Goal: Task Accomplishment & Management: Manage account settings

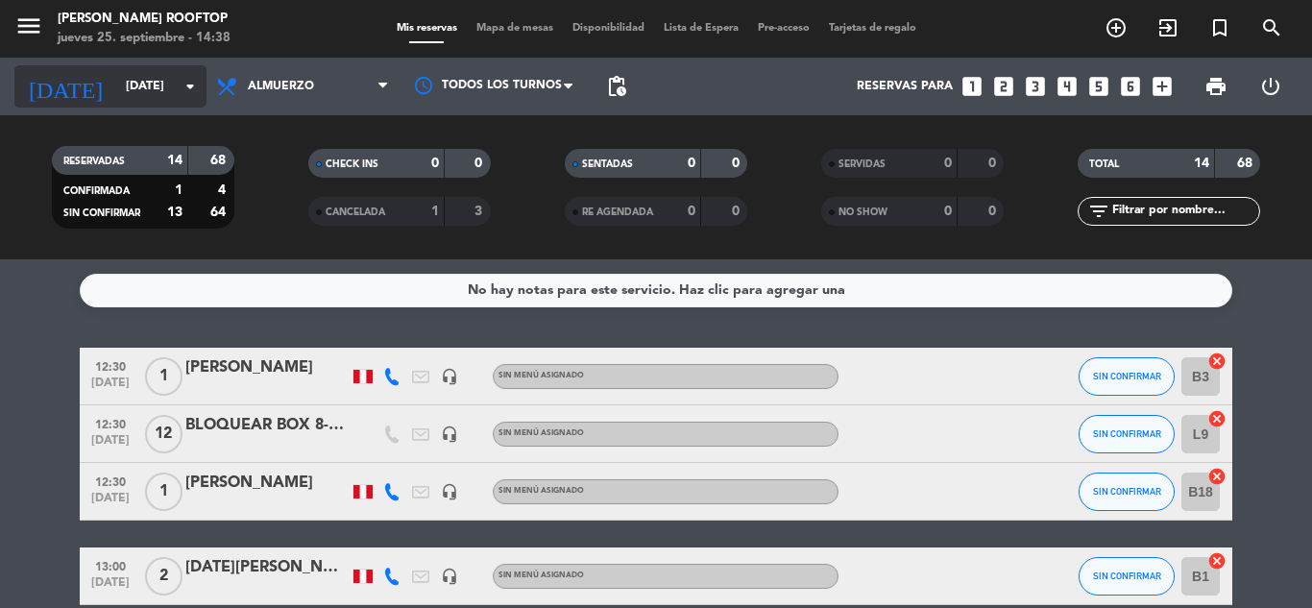
click at [173, 72] on input "[DATE]" at bounding box center [197, 86] width 162 height 33
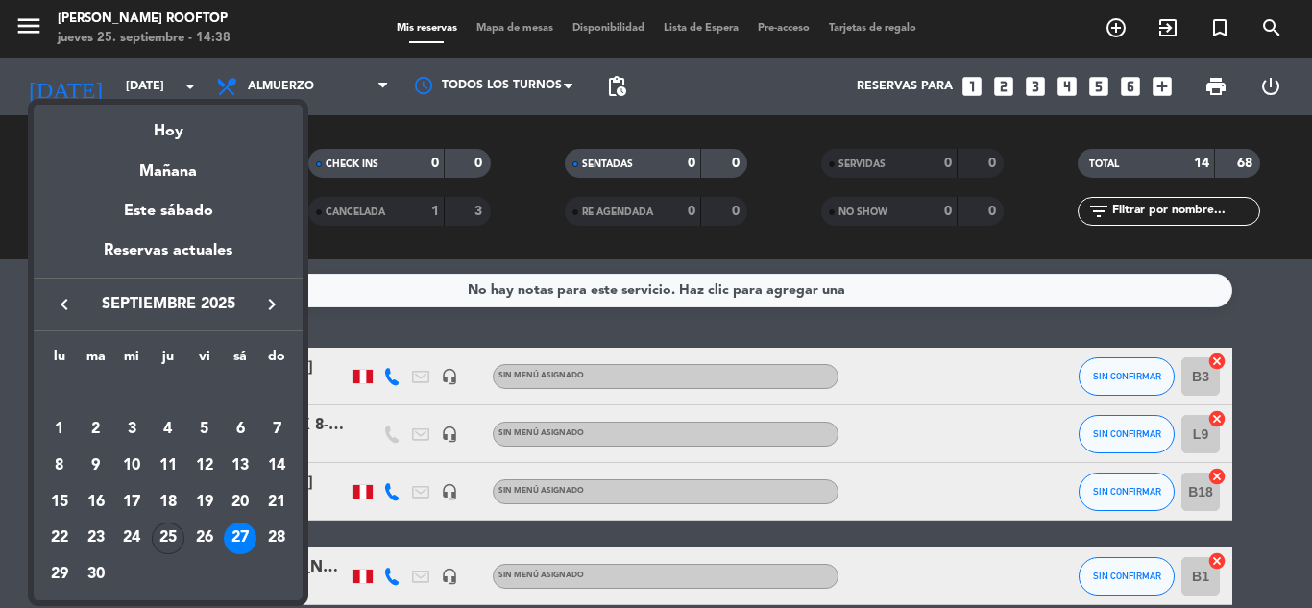
click at [169, 530] on div "25" at bounding box center [168, 539] width 33 height 33
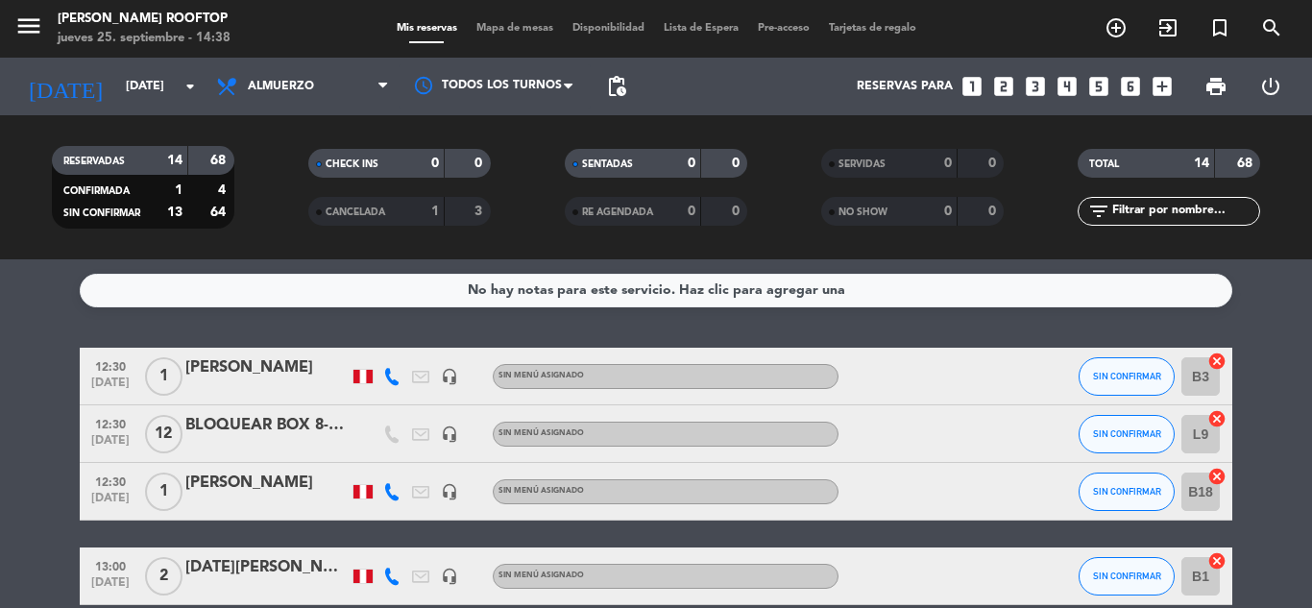
type input "[DEMOGRAPHIC_DATA][DATE]"
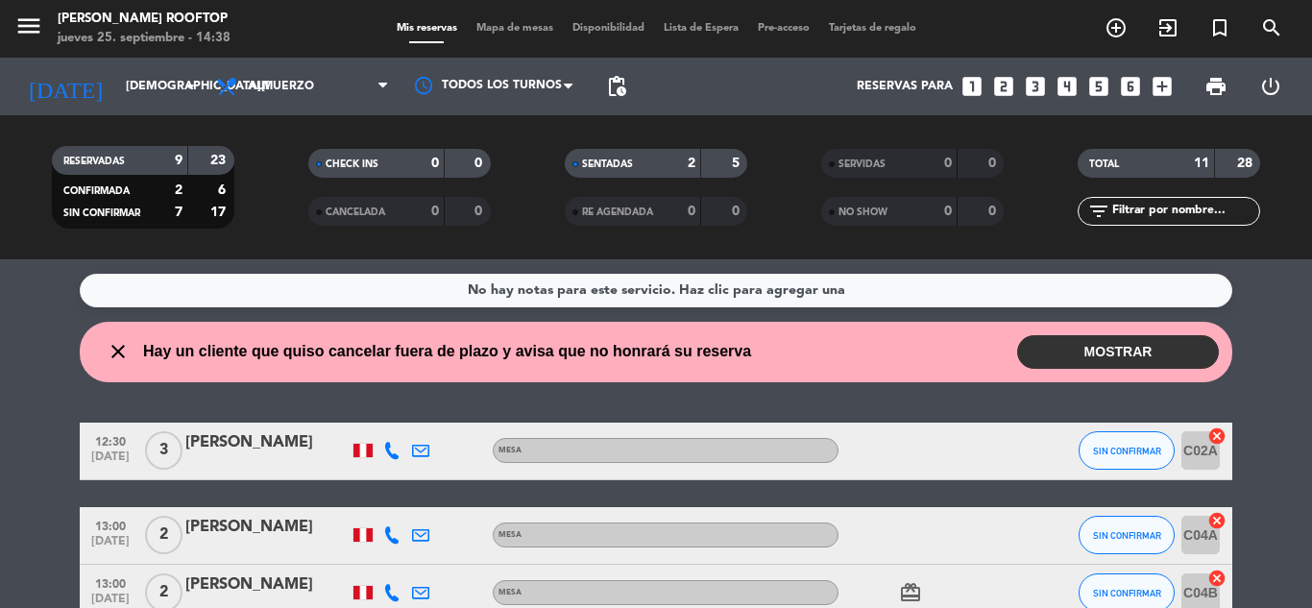
click at [1083, 344] on button "MOSTRAR" at bounding box center [1118, 352] width 202 height 34
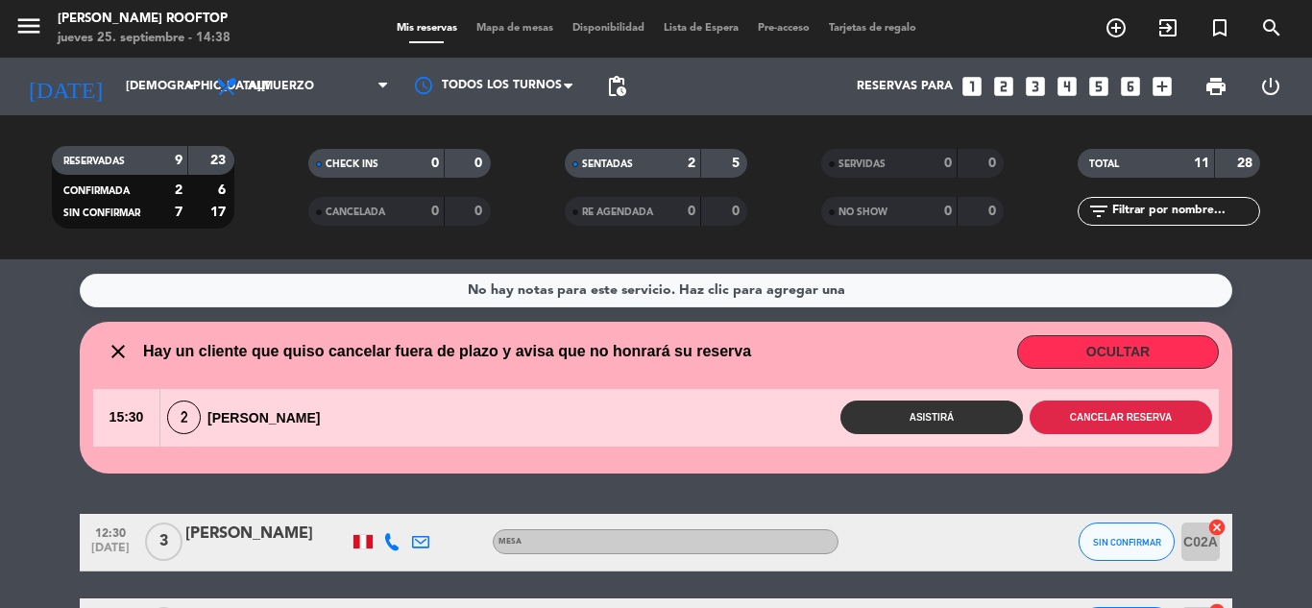
click at [1111, 415] on button "Cancelar reserva" at bounding box center [1121, 418] width 183 height 34
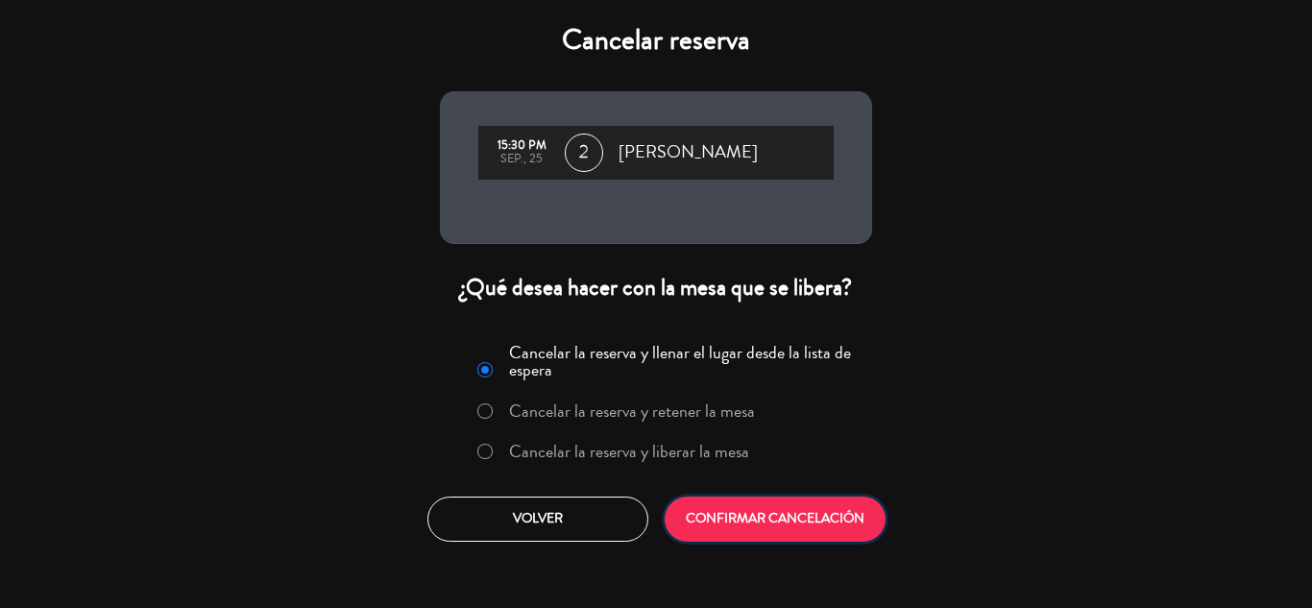
click at [804, 518] on button "CONFIRMAR CANCELACIÓN" at bounding box center [775, 519] width 221 height 45
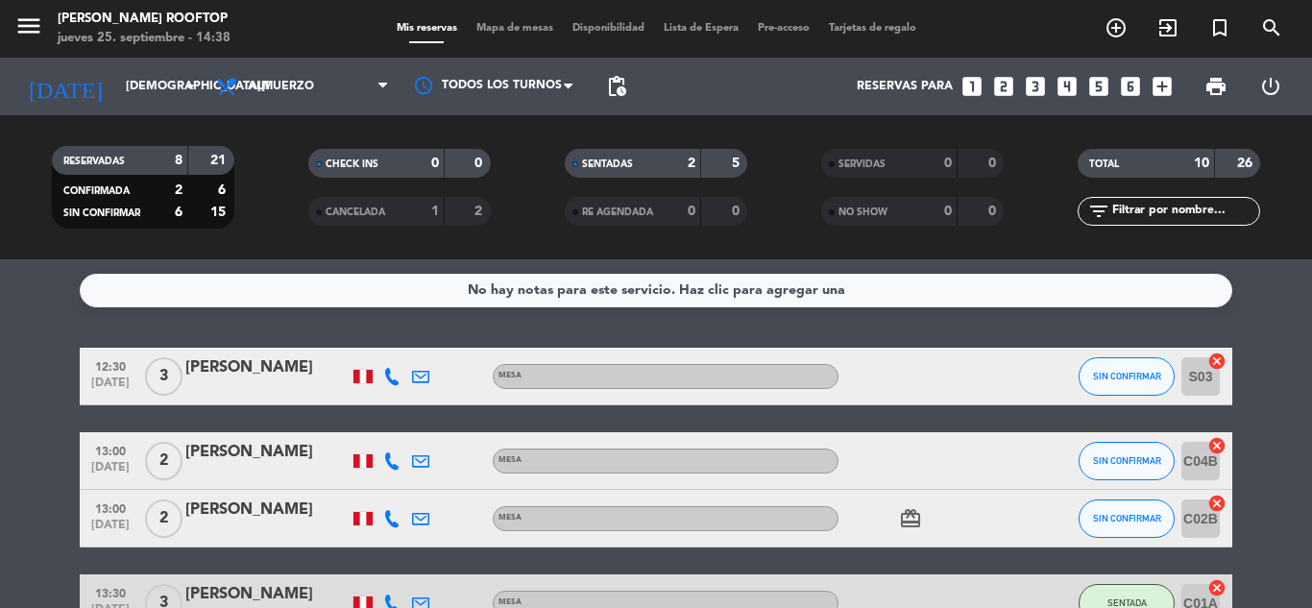
click at [1132, 379] on span "SIN CONFIRMAR" at bounding box center [1127, 376] width 68 height 11
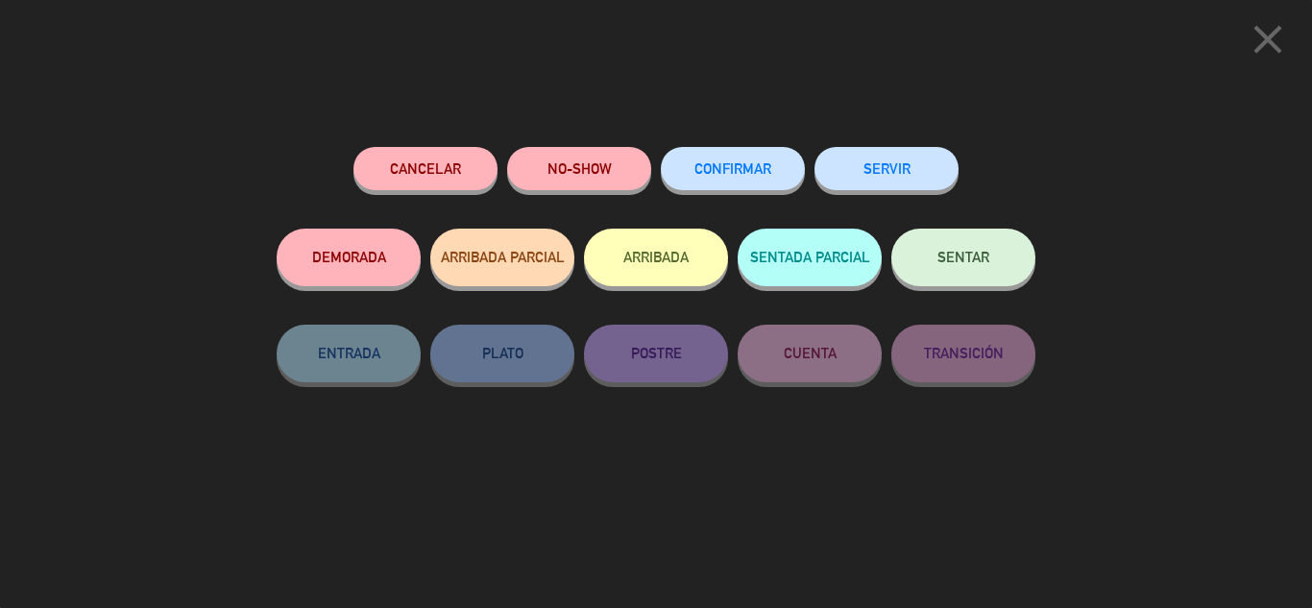
click at [556, 159] on button "NO-SHOW" at bounding box center [579, 168] width 144 height 43
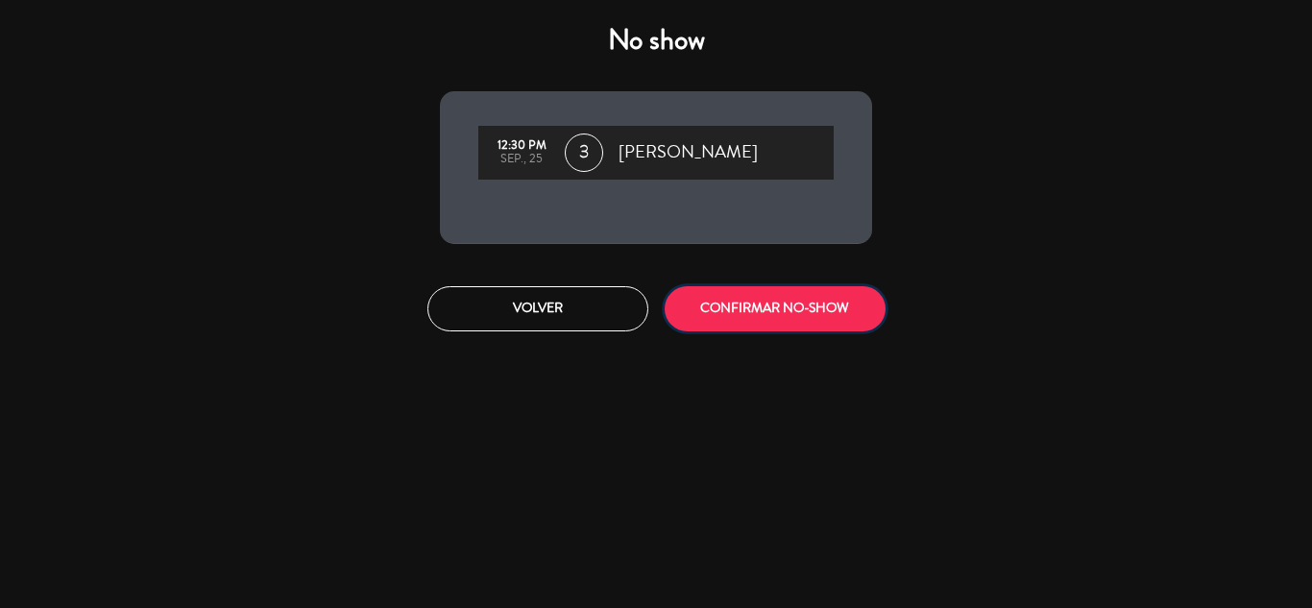
click at [760, 304] on button "CONFIRMAR NO-SHOW" at bounding box center [775, 308] width 221 height 45
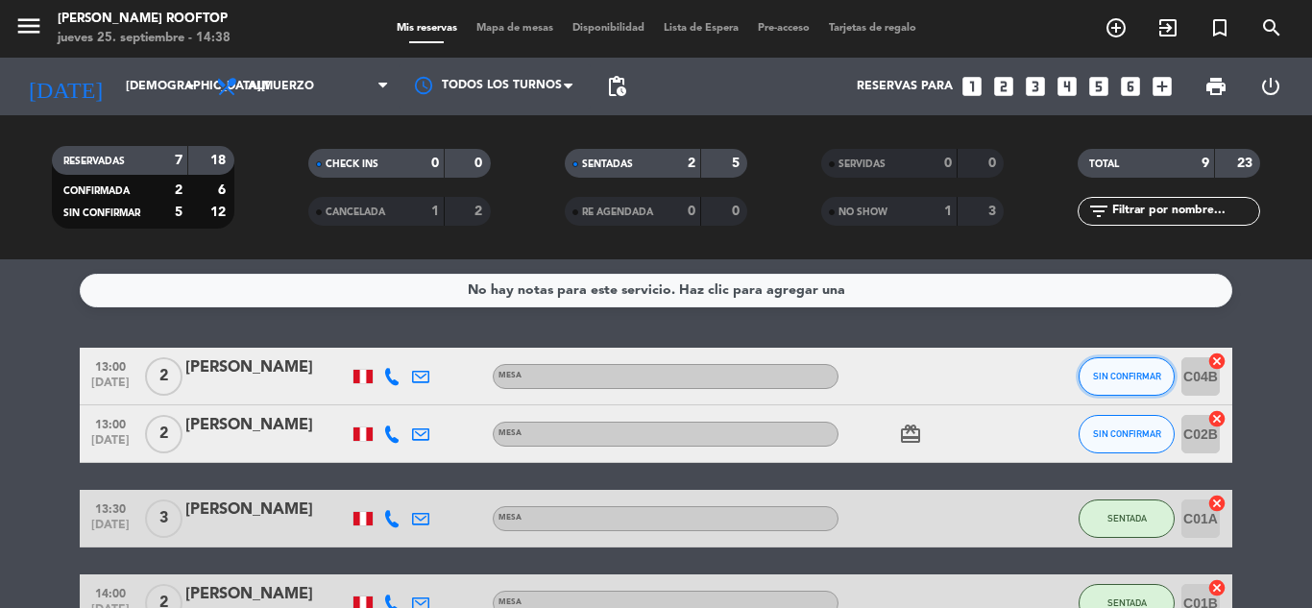
click at [1141, 379] on span "SIN CONFIRMAR" at bounding box center [1127, 376] width 68 height 11
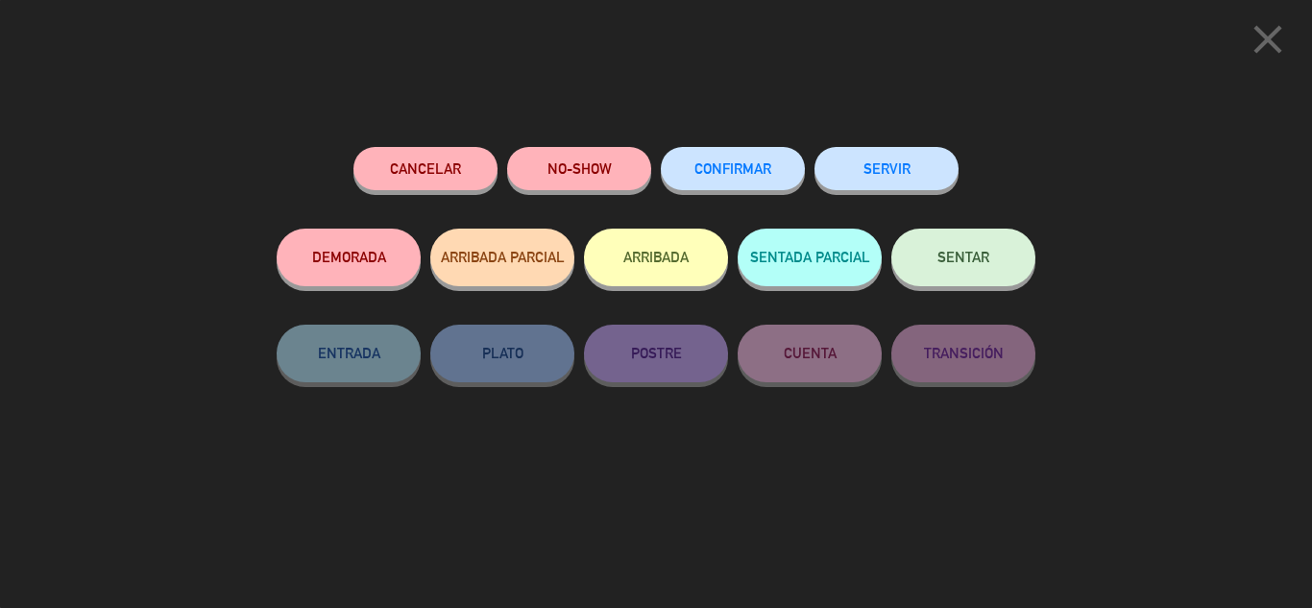
click at [568, 163] on button "NO-SHOW" at bounding box center [579, 168] width 144 height 43
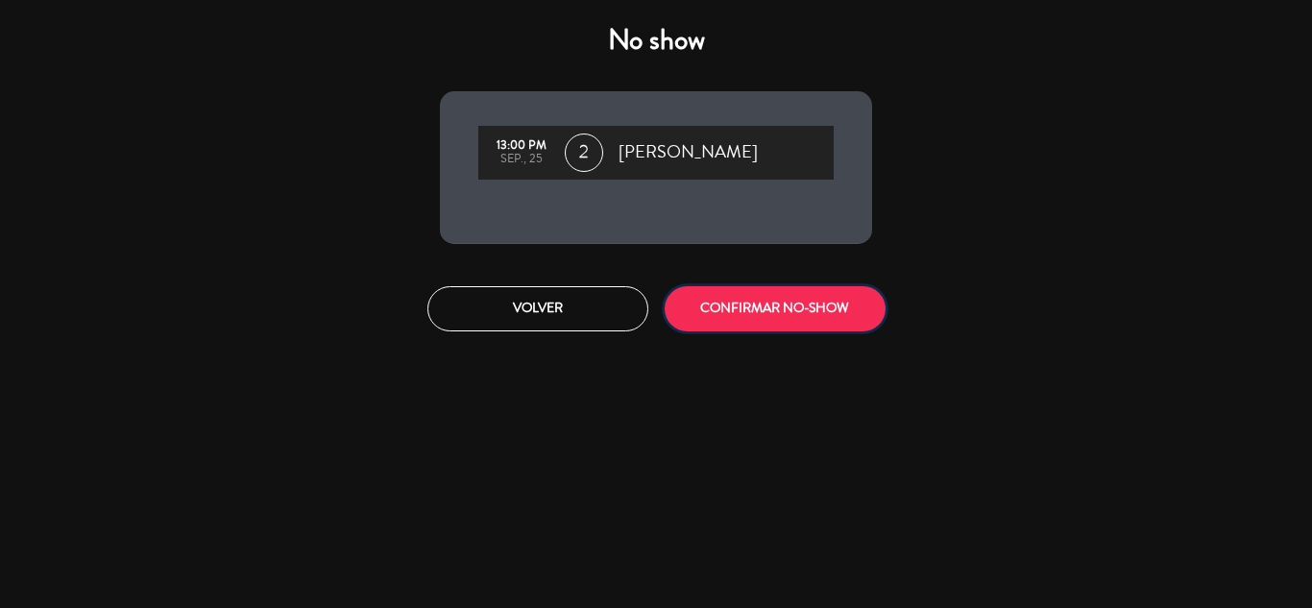
click at [756, 298] on button "CONFIRMAR NO-SHOW" at bounding box center [775, 308] width 221 height 45
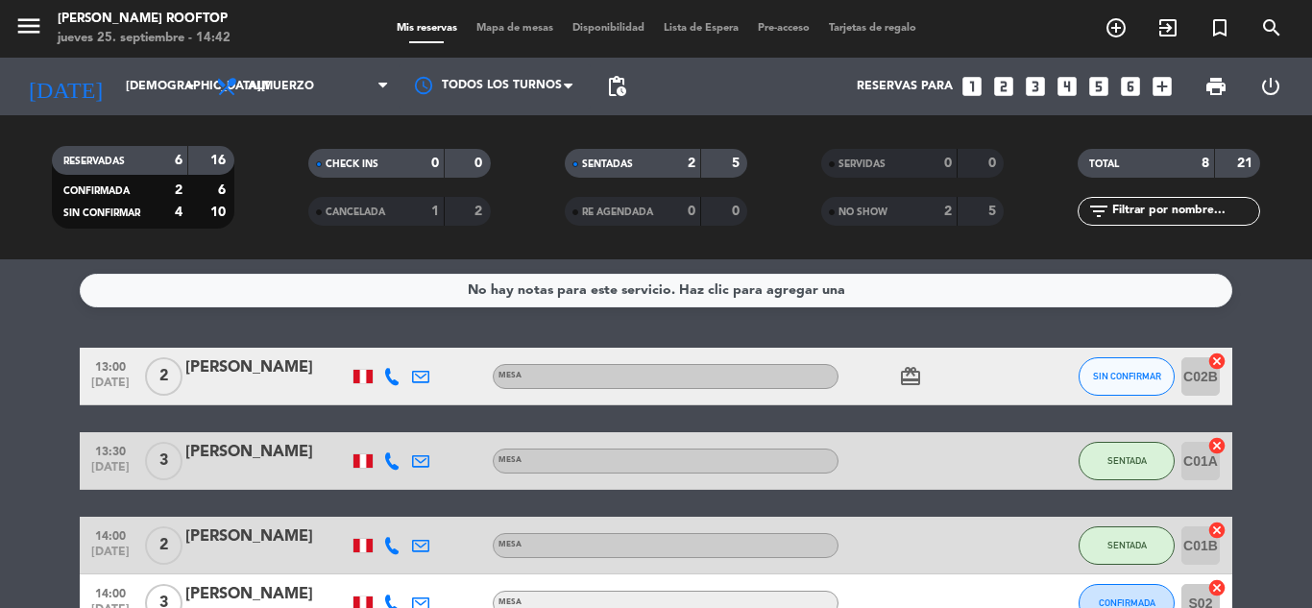
click at [1257, 339] on div "No hay notas para este servicio. Haz clic para agregar una 13:00 [DATE] 2 [PERS…" at bounding box center [656, 433] width 1312 height 349
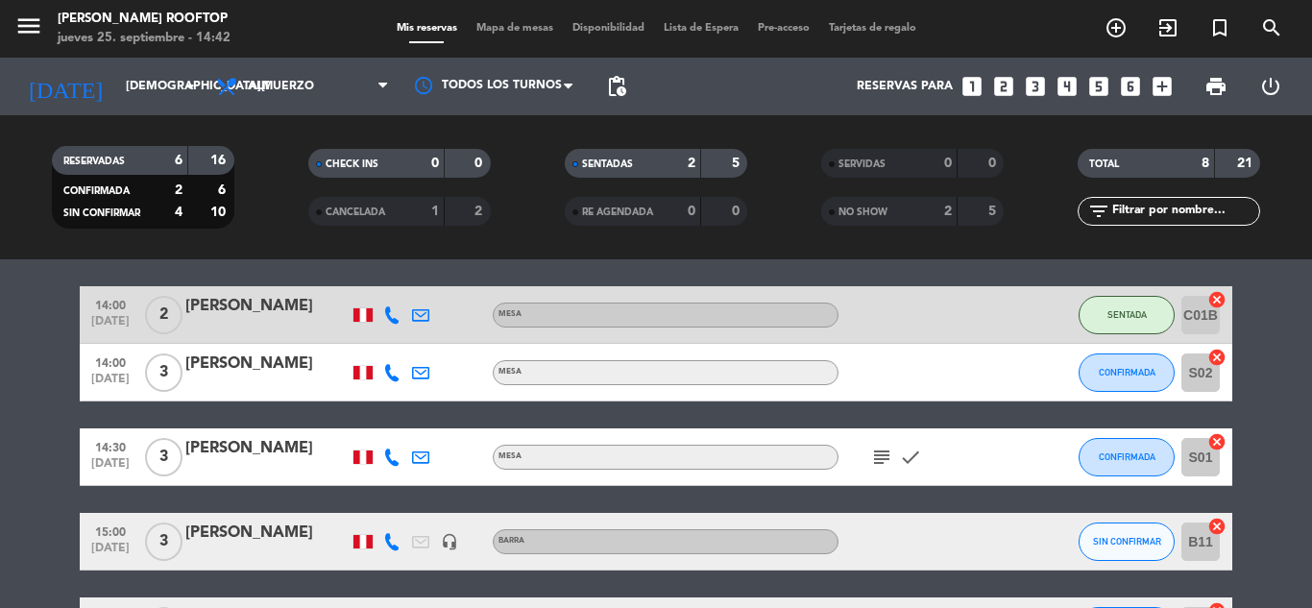
scroll to position [192, 0]
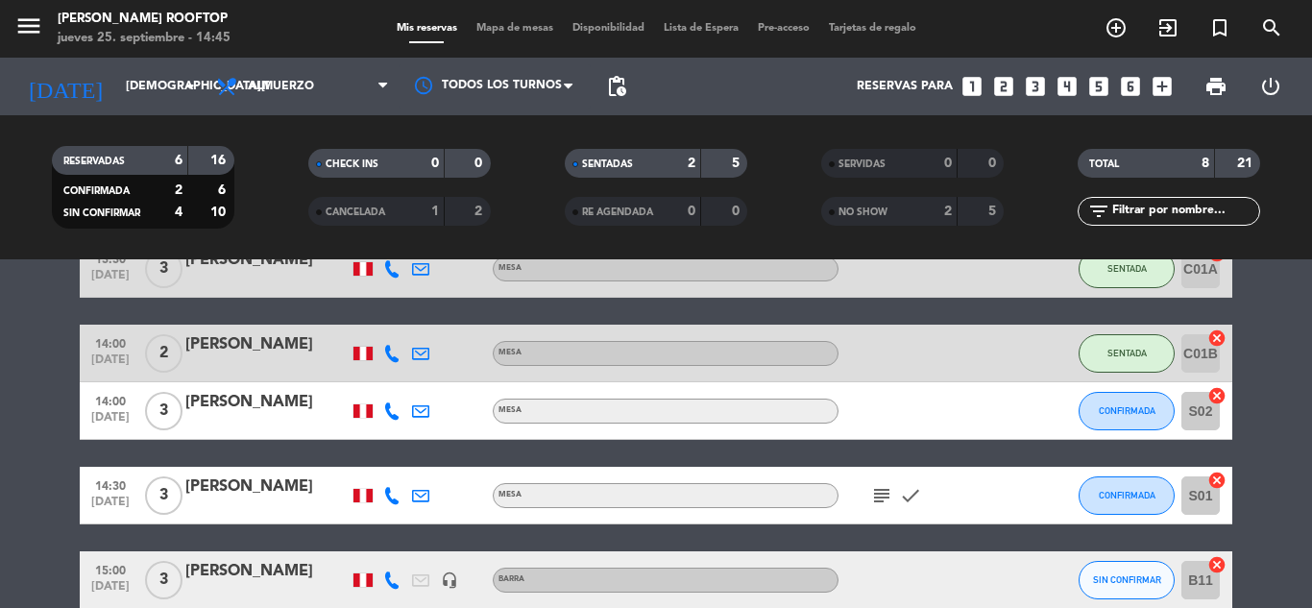
click at [1256, 351] on bookings-row "13:00 [DATE] 2 [PERSON_NAME] card_giftcard SIN CONFIRMAR C02B cancel 13:30 [DAT…" at bounding box center [656, 454] width 1312 height 596
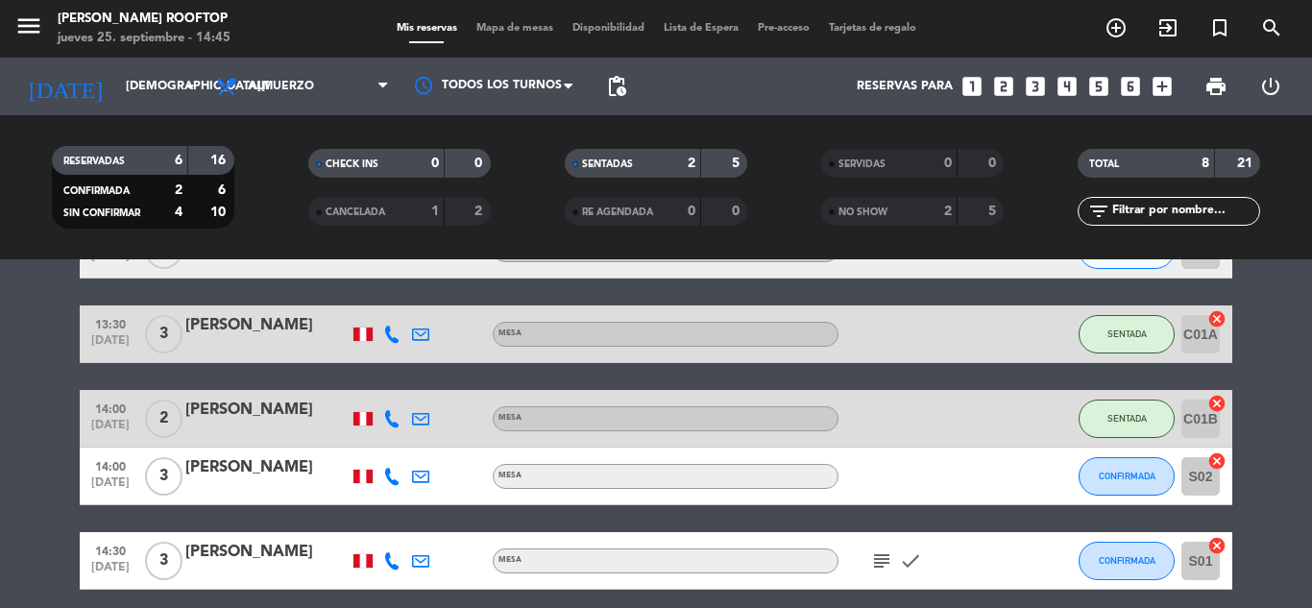
scroll to position [0, 0]
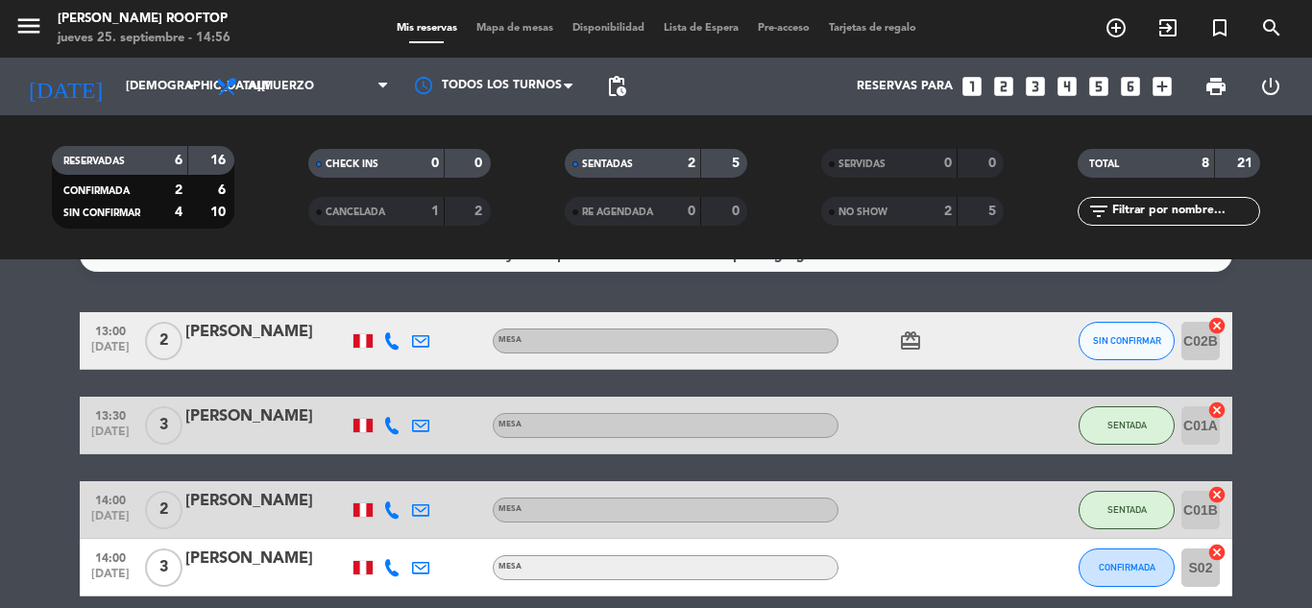
scroll to position [38, 0]
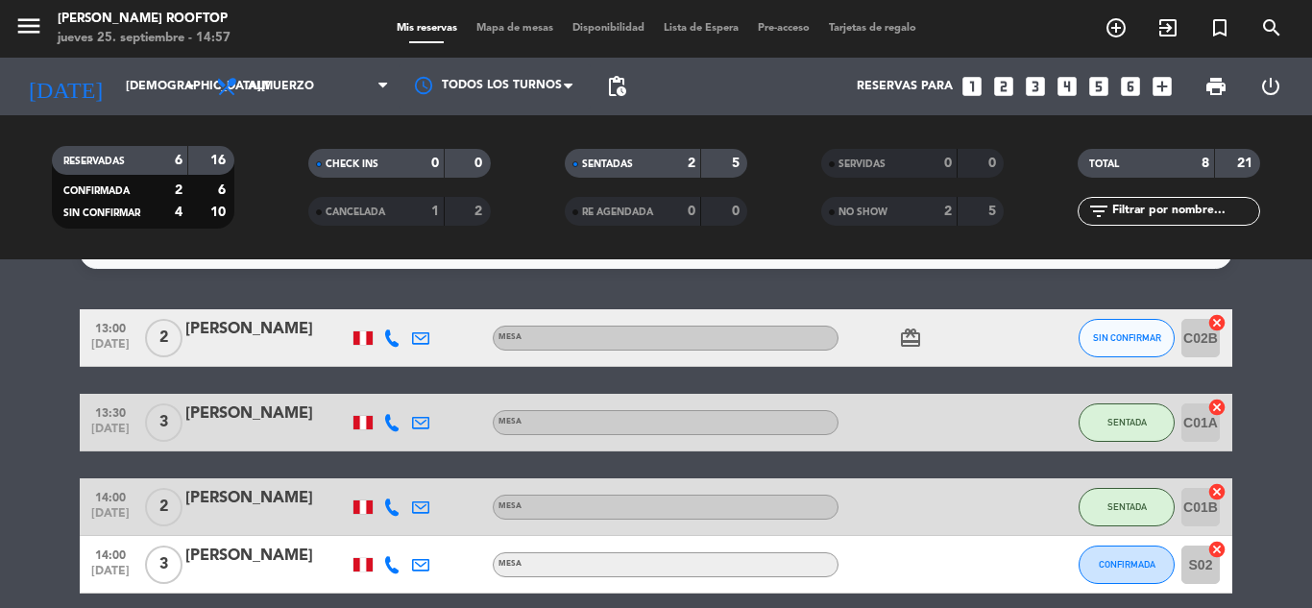
click at [1254, 340] on bookings-row "13:00 [DATE] 2 [PERSON_NAME] card_giftcard SIN CONFIRMAR C02B cancel 13:30 [DAT…" at bounding box center [656, 607] width 1312 height 596
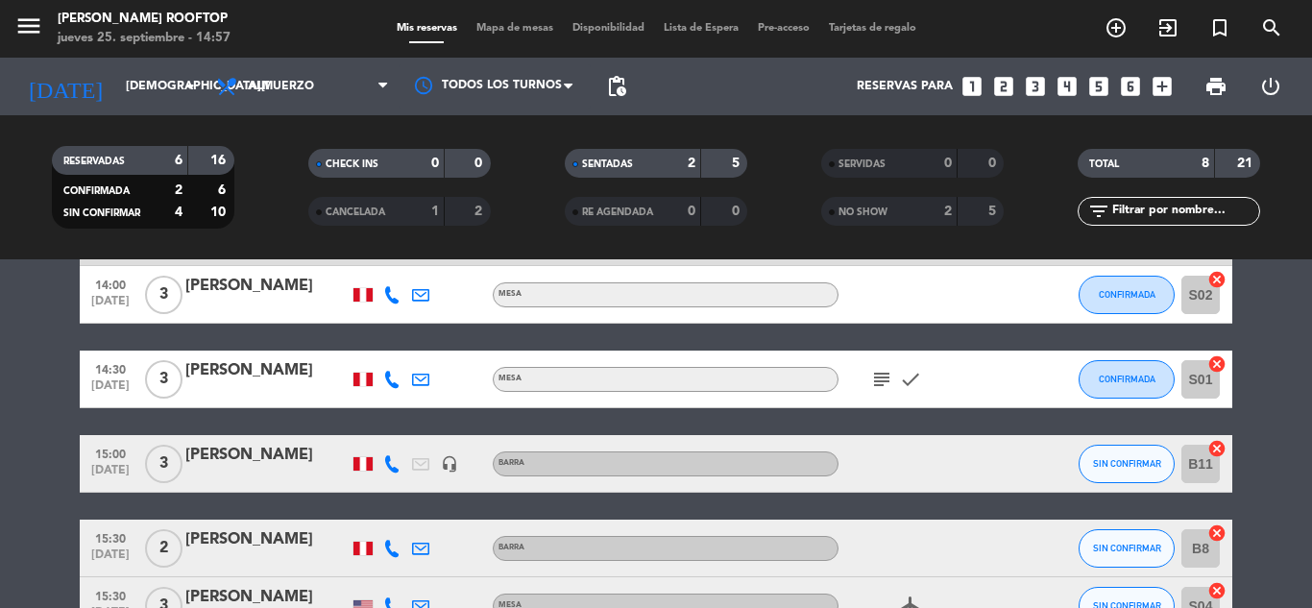
scroll to position [307, 0]
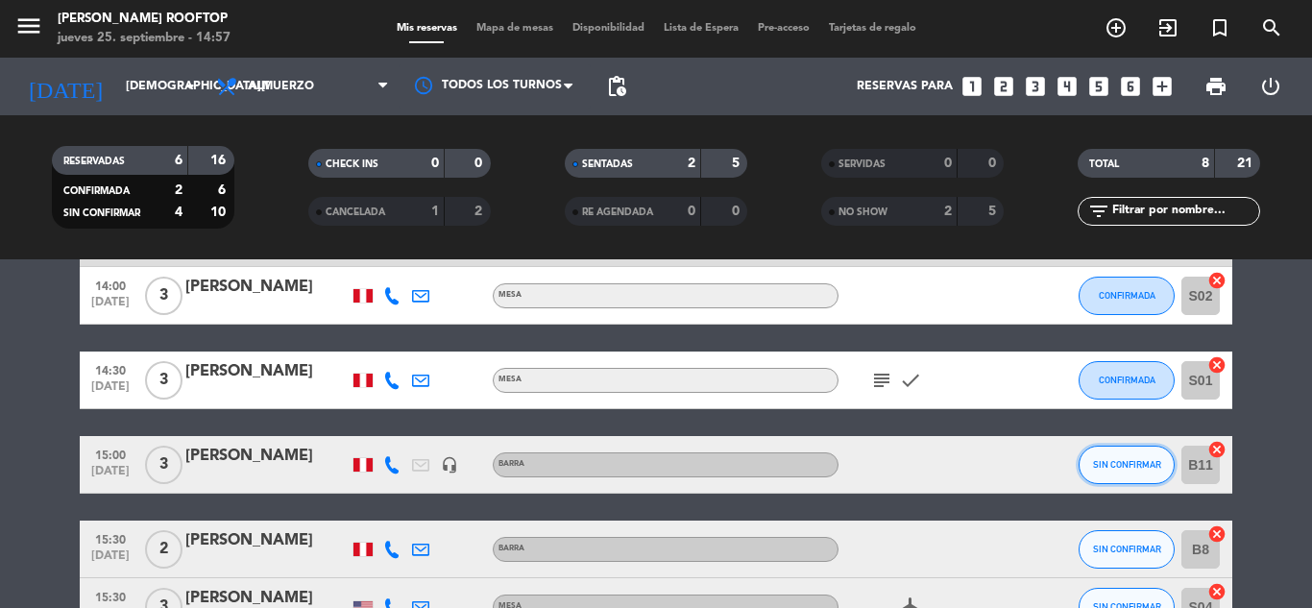
click at [1113, 476] on button "SIN CONFIRMAR" at bounding box center [1127, 465] width 96 height 38
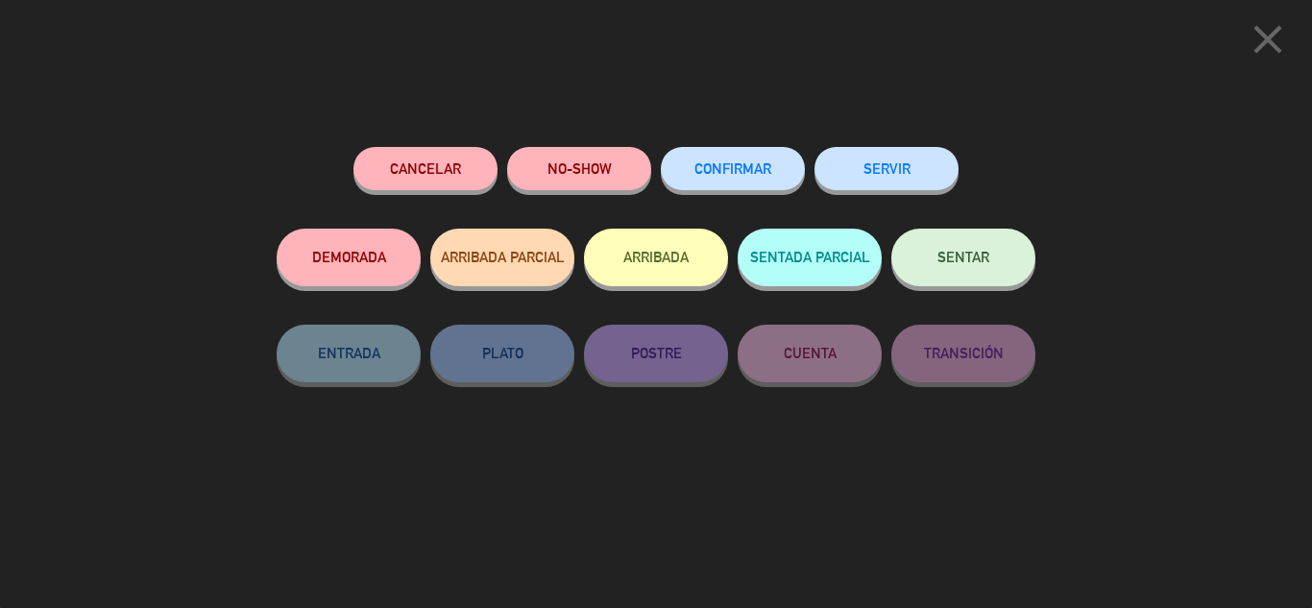
click at [734, 172] on span "CONFIRMAR" at bounding box center [733, 168] width 77 height 16
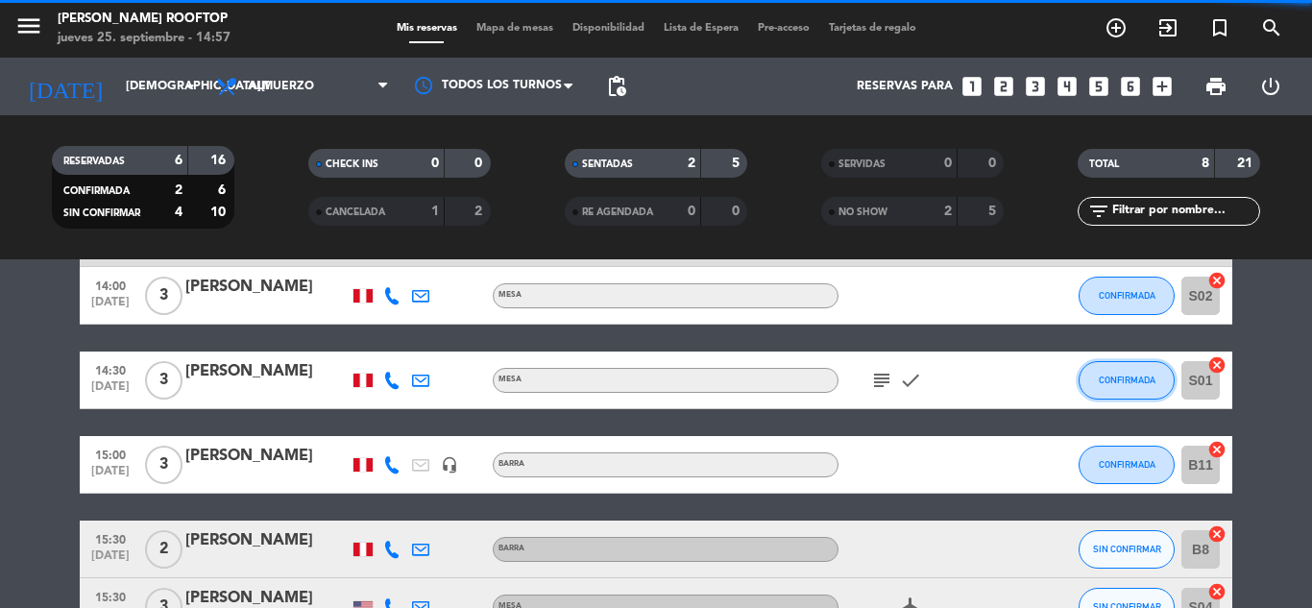
click at [1173, 382] on button "CONFIRMADA" at bounding box center [1127, 380] width 96 height 38
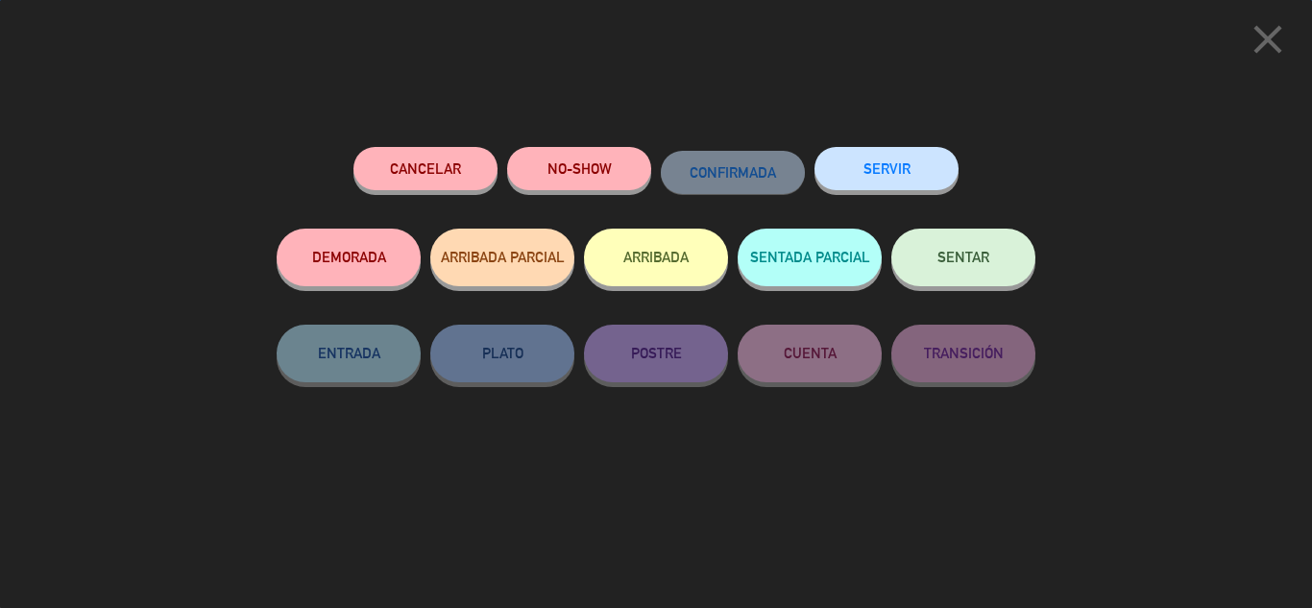
scroll to position [431, 0]
click at [1265, 43] on icon "close" at bounding box center [1268, 39] width 48 height 48
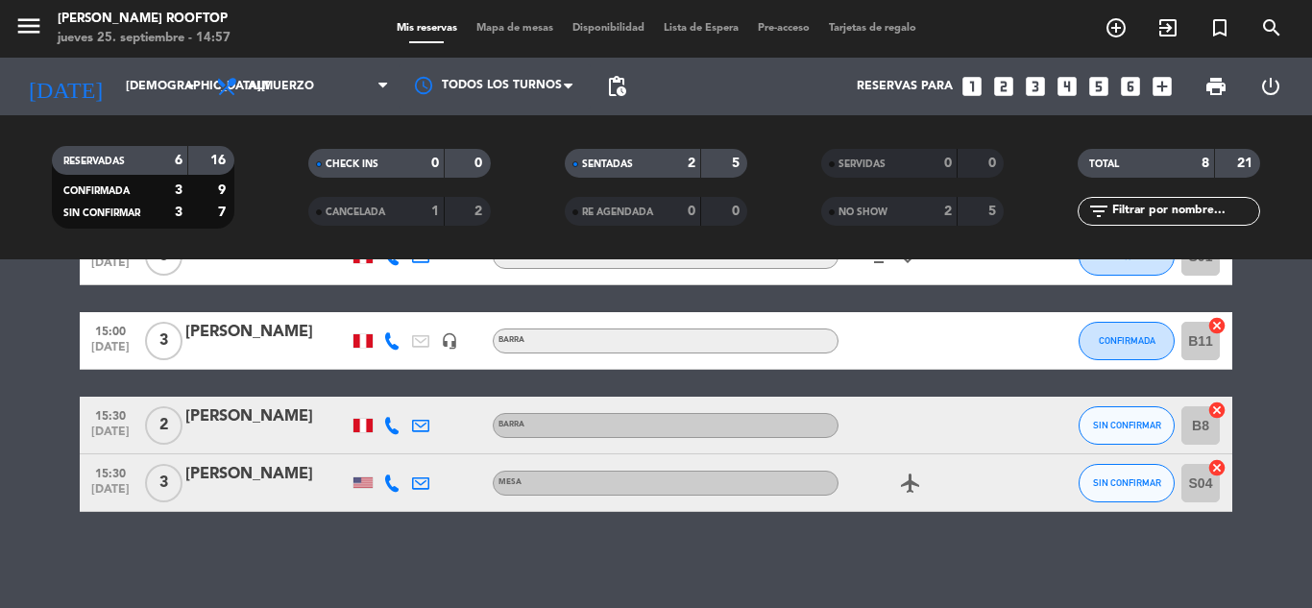
click at [1285, 367] on bookings-row "13:00 [DATE] 2 [PERSON_NAME] card_giftcard SIN CONFIRMAR C02B cancel 13:30 [DAT…" at bounding box center [656, 214] width 1312 height 596
click at [393, 432] on icon at bounding box center [391, 425] width 17 height 17
drag, startPoint x: 371, startPoint y: 369, endPoint x: 445, endPoint y: 369, distance: 74.0
click at [445, 369] on div "[PHONE_NUMBER] Copiar content_paste |" at bounding box center [406, 383] width 146 height 54
copy div "935902366"
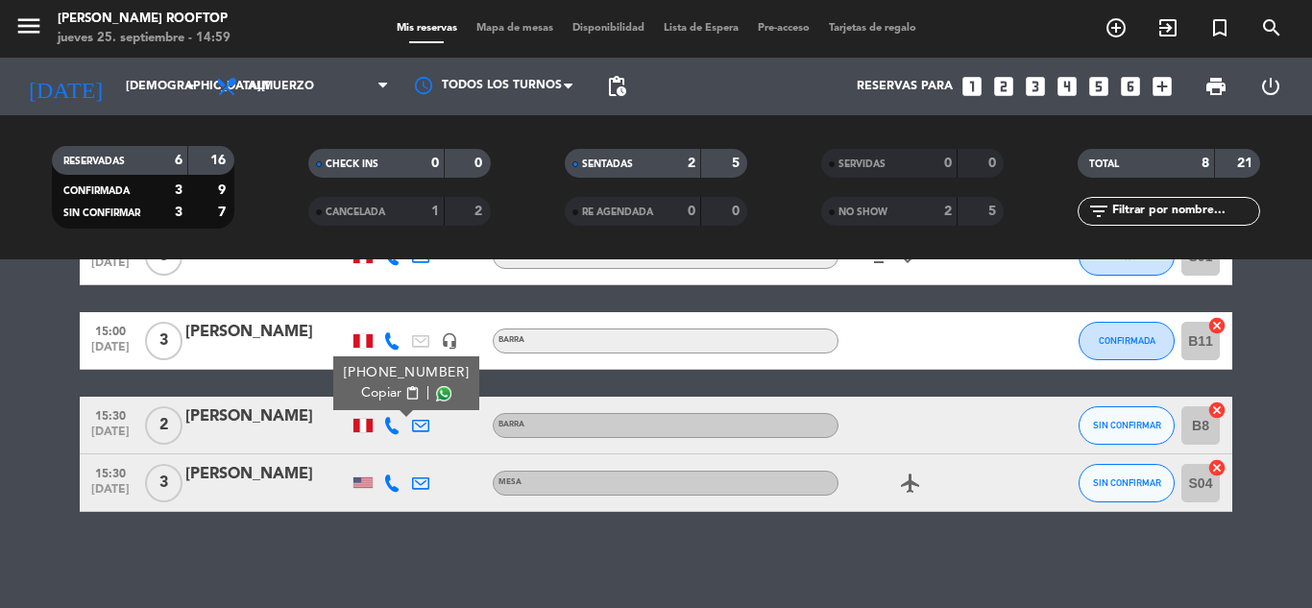
click at [390, 485] on icon at bounding box center [391, 483] width 17 height 17
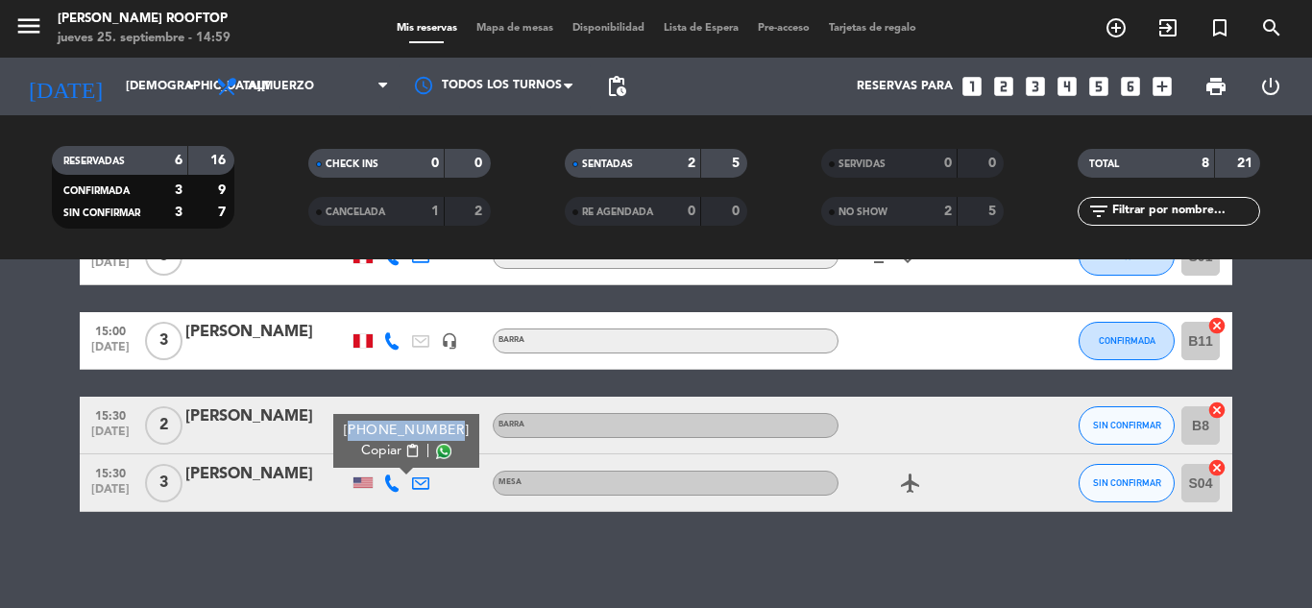
drag, startPoint x: 343, startPoint y: 427, endPoint x: 445, endPoint y: 430, distance: 101.9
click at [445, 430] on div "[PHONE_NUMBER] Copiar content_paste |" at bounding box center [406, 441] width 146 height 54
copy div "[PHONE_NUMBER]"
click at [1284, 412] on bookings-row "13:00 [DATE] 2 [PERSON_NAME] card_giftcard SIN CONFIRMAR C02B cancel 13:30 [DAT…" at bounding box center [656, 214] width 1312 height 596
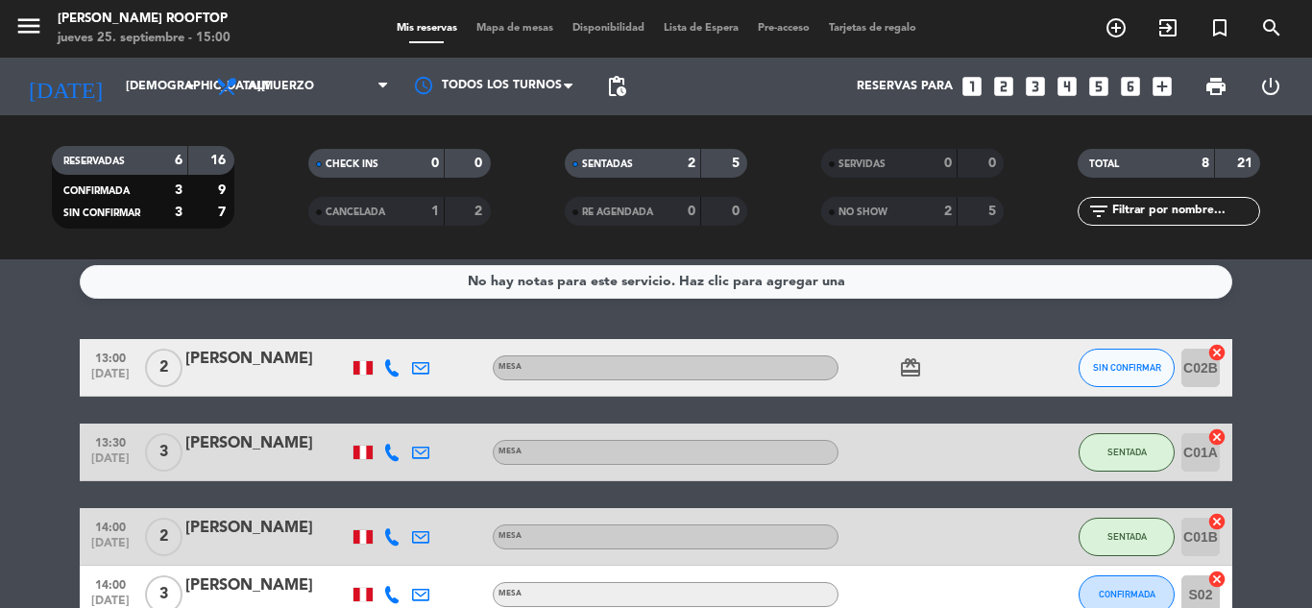
scroll to position [0, 0]
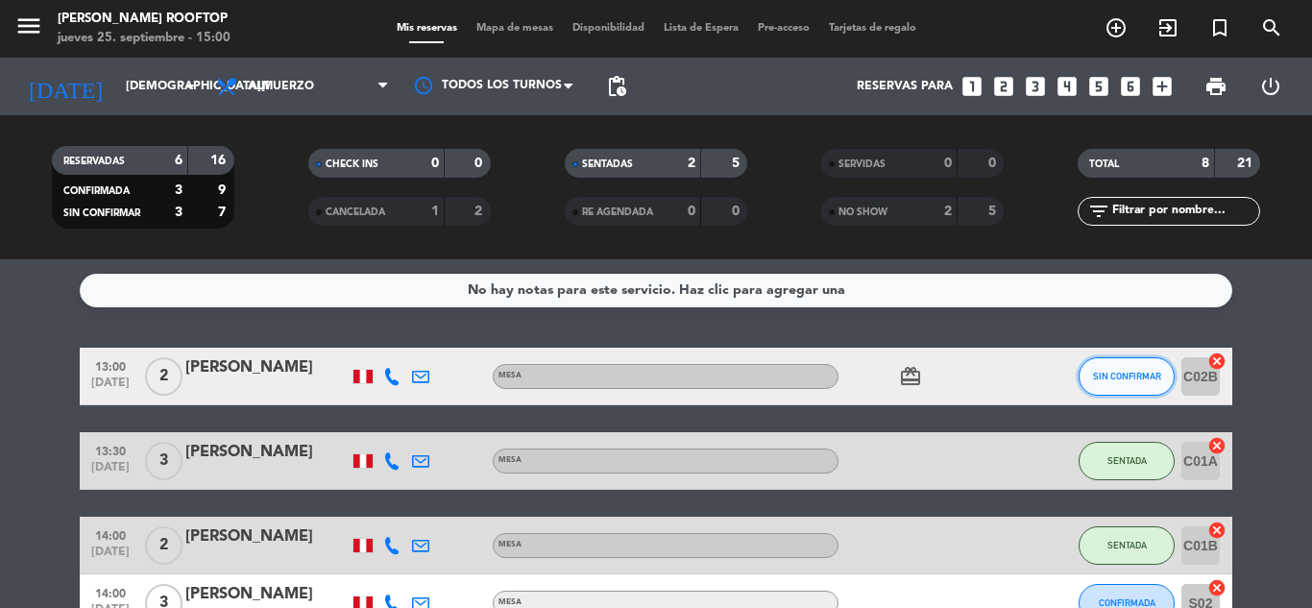
click at [1121, 369] on button "SIN CONFIRMAR" at bounding box center [1127, 376] width 96 height 38
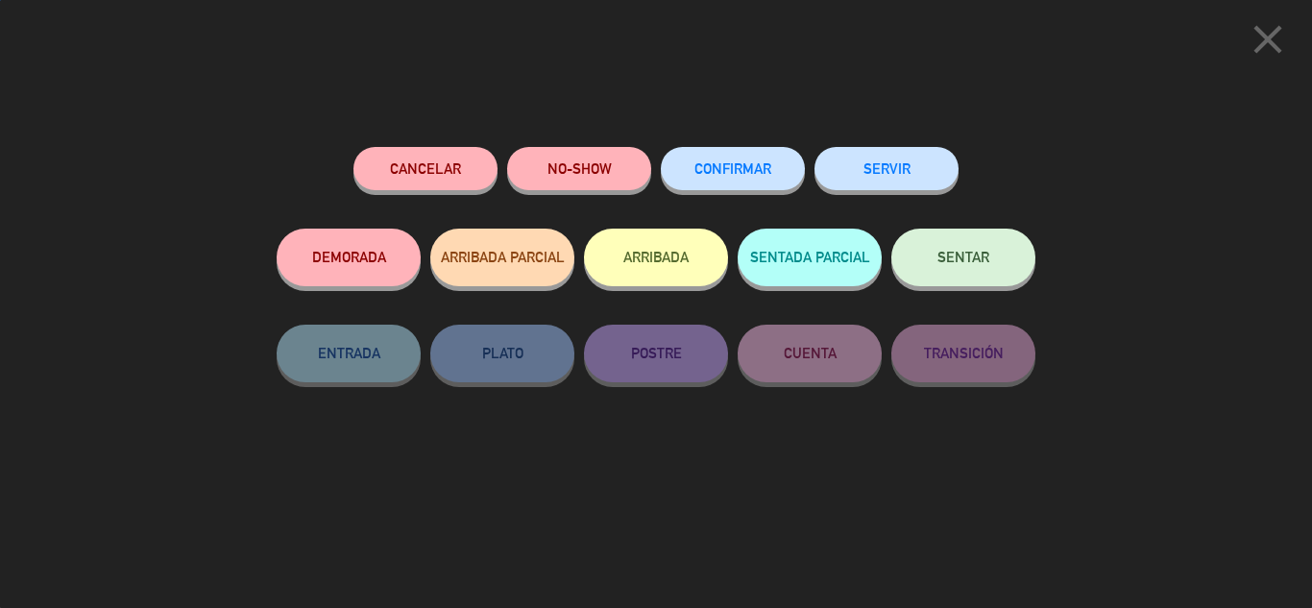
click at [606, 167] on button "NO-SHOW" at bounding box center [579, 168] width 144 height 43
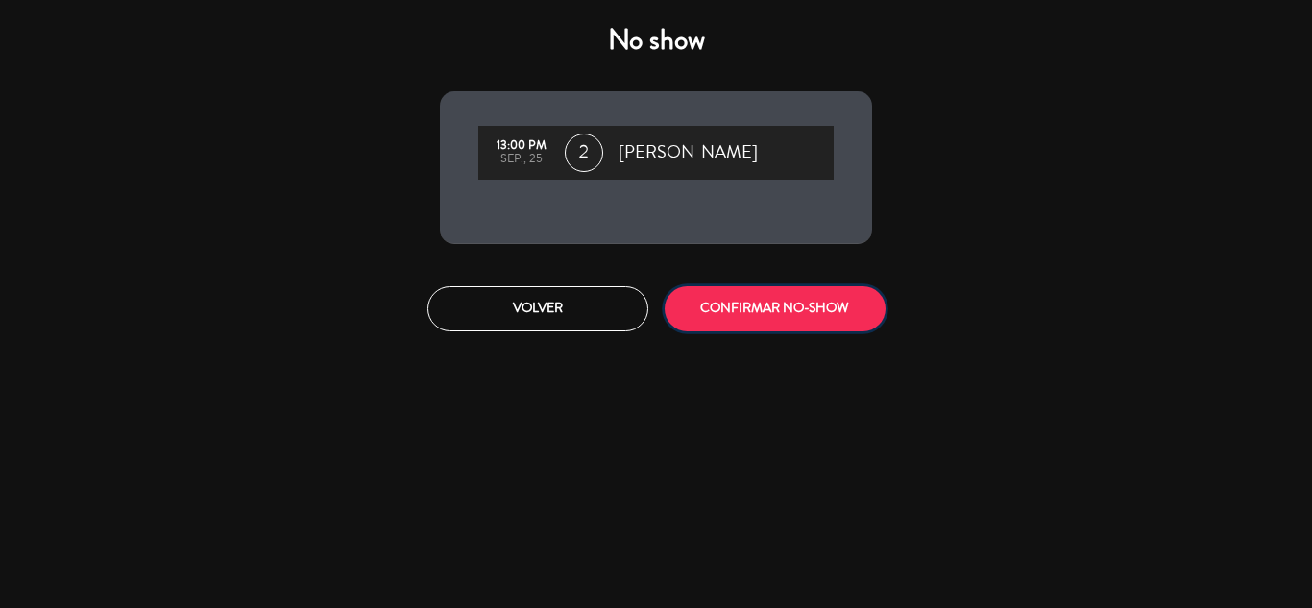
click at [754, 323] on button "CONFIRMAR NO-SHOW" at bounding box center [775, 308] width 221 height 45
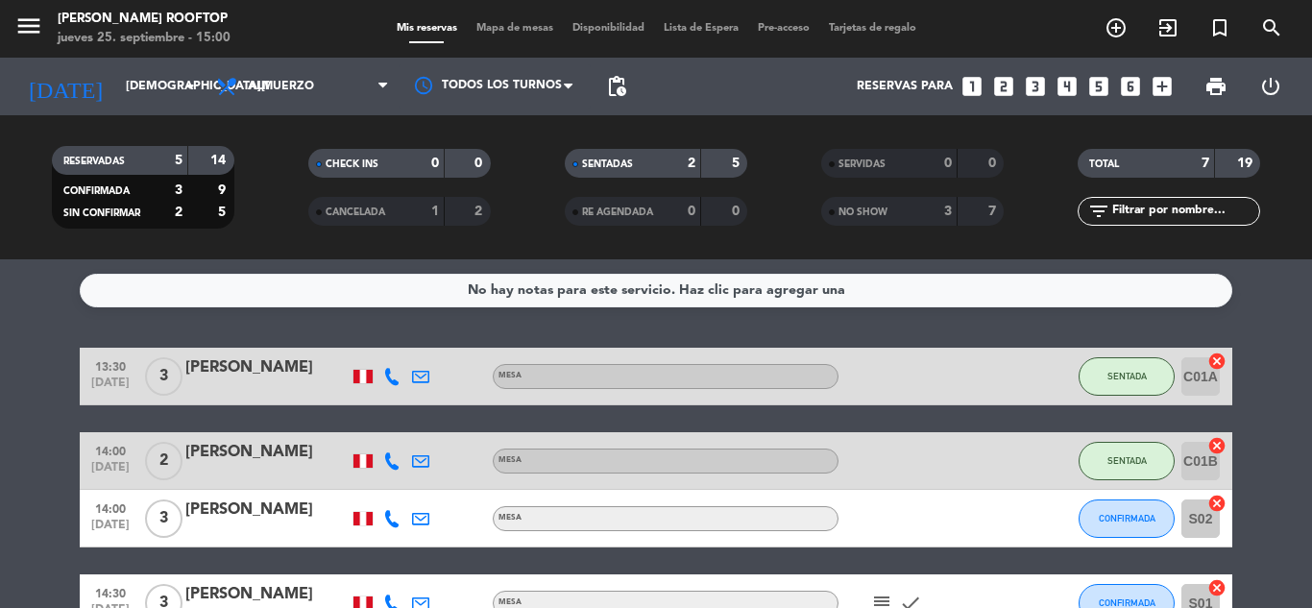
click at [1249, 311] on div "No hay notas para este servicio. Haz clic para agregar una 13:30 [DATE] 3 [PERS…" at bounding box center [656, 433] width 1312 height 349
click at [1276, 327] on div "No hay notas para este servicio. Haz clic para agregar una 13:30 [DATE] 3 [PERS…" at bounding box center [656, 433] width 1312 height 349
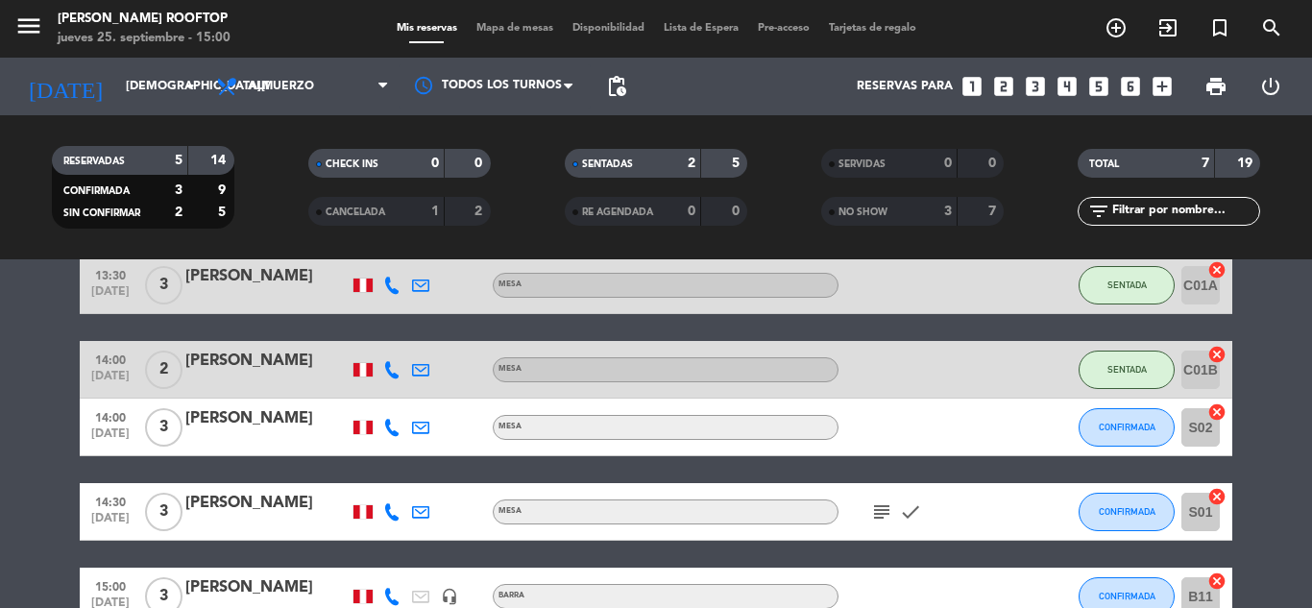
scroll to position [115, 0]
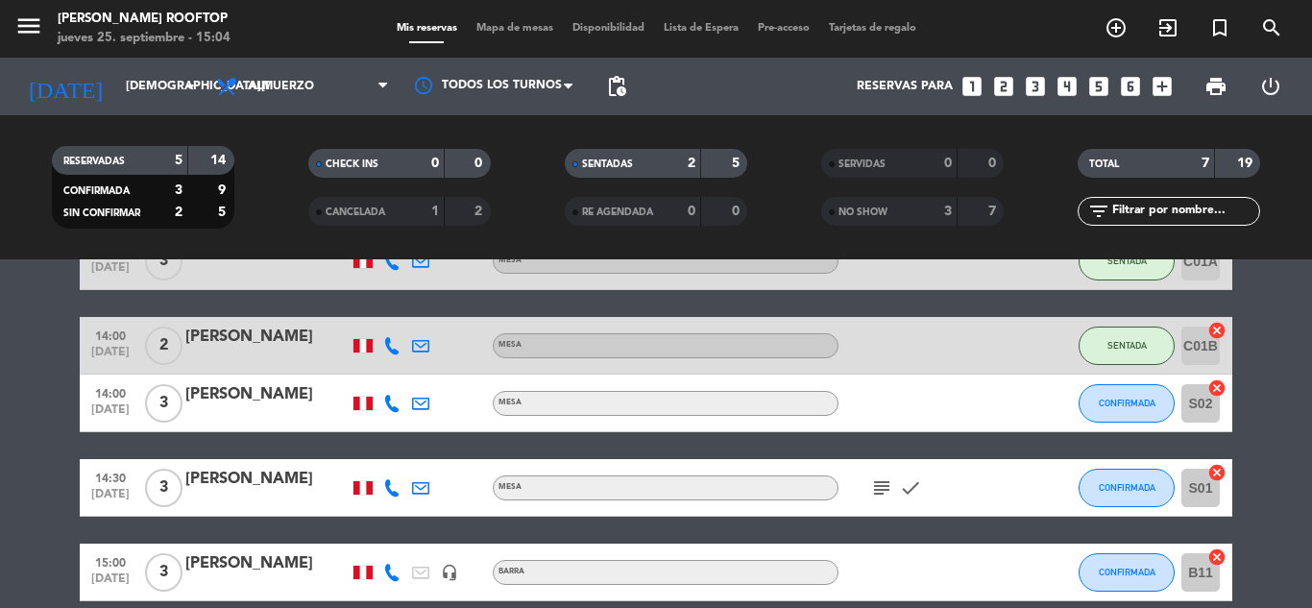
click at [1261, 369] on bookings-row "13:30 [DATE] 3 [PERSON_NAME] SENTADA C01A cancel 14:00 [DATE] 2 [PERSON_NAME] S…" at bounding box center [656, 488] width 1312 height 511
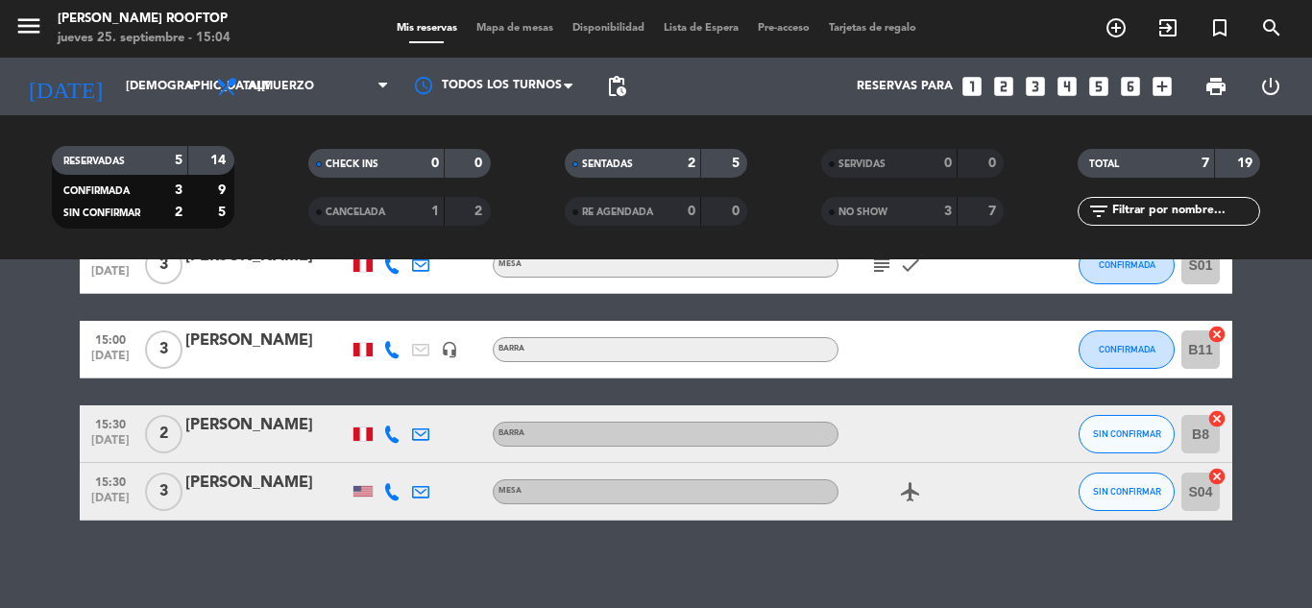
scroll to position [347, 0]
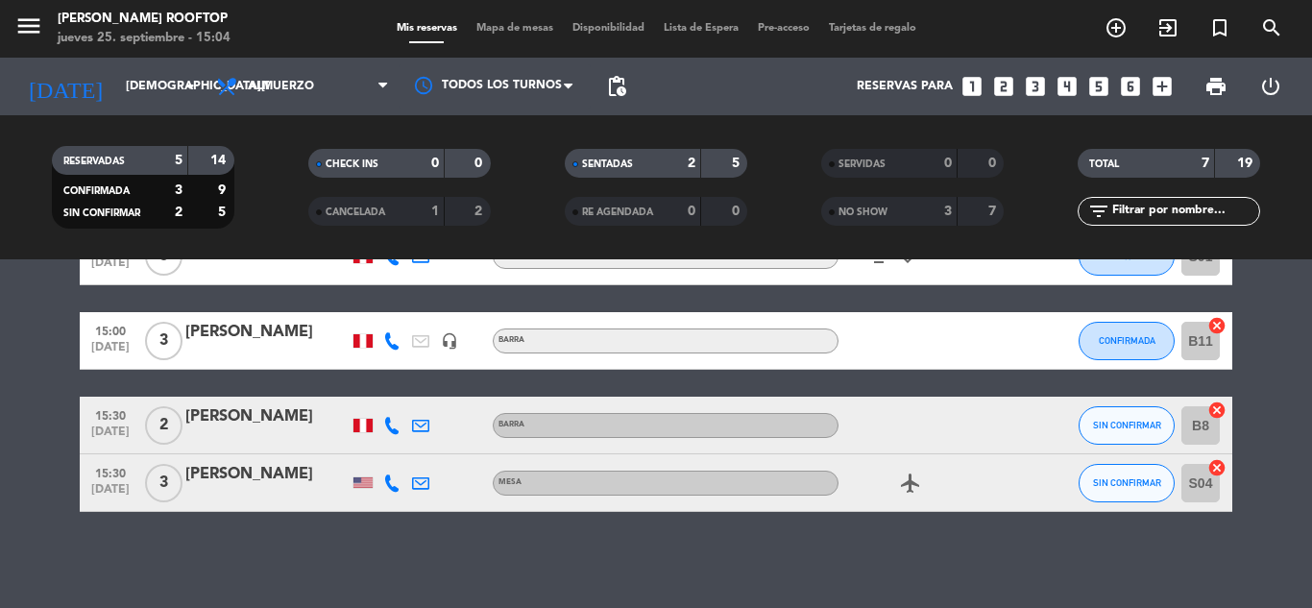
click at [386, 426] on icon at bounding box center [391, 425] width 17 height 17
drag, startPoint x: 366, startPoint y: 371, endPoint x: 441, endPoint y: 366, distance: 75.1
click at [441, 366] on div "[PHONE_NUMBER] Copiar content_paste |" at bounding box center [406, 383] width 146 height 54
copy div "935902366"
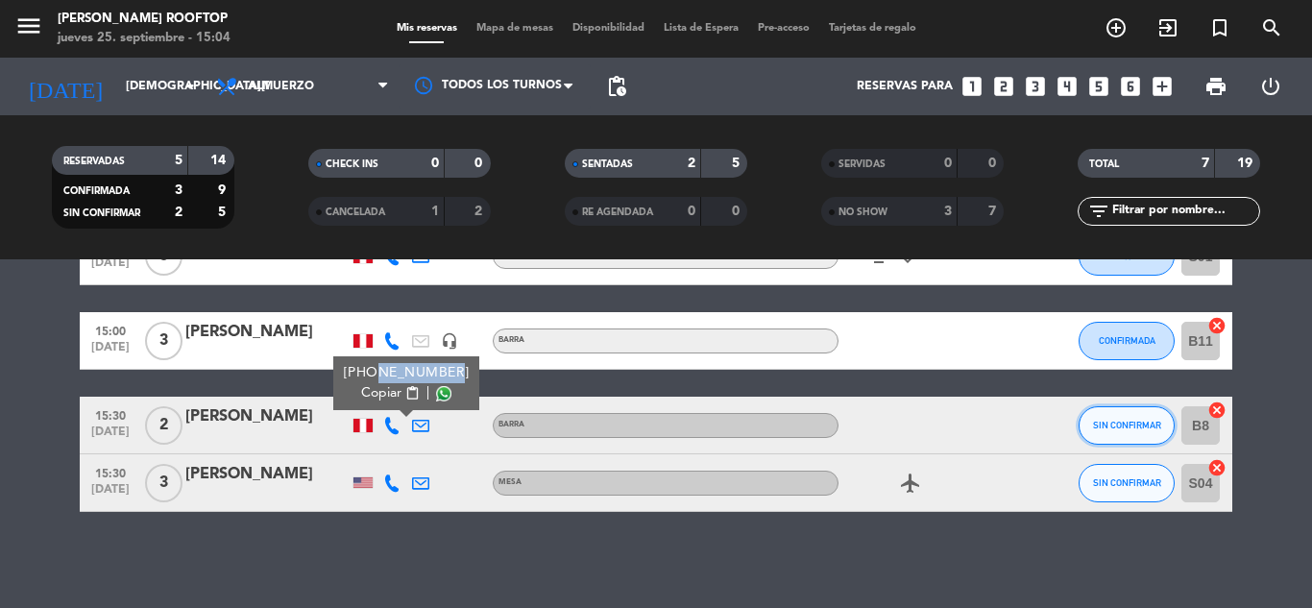
click at [1123, 420] on span "SIN CONFIRMAR" at bounding box center [1127, 425] width 68 height 11
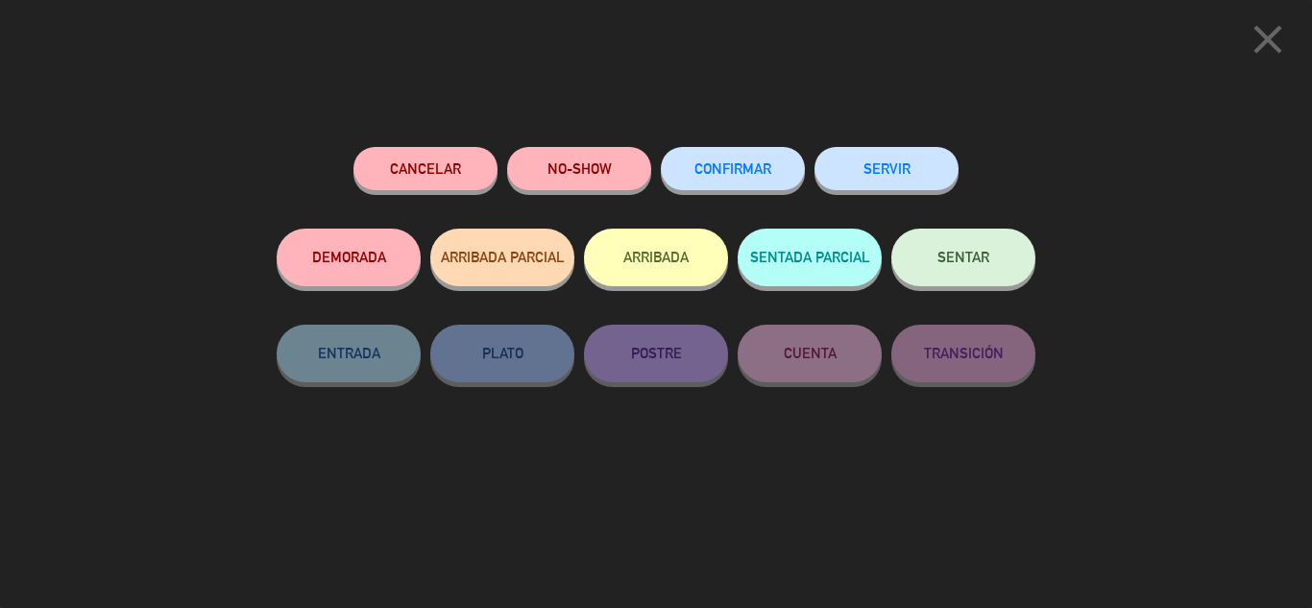
click at [714, 162] on button "CONFIRMAR" at bounding box center [733, 168] width 144 height 43
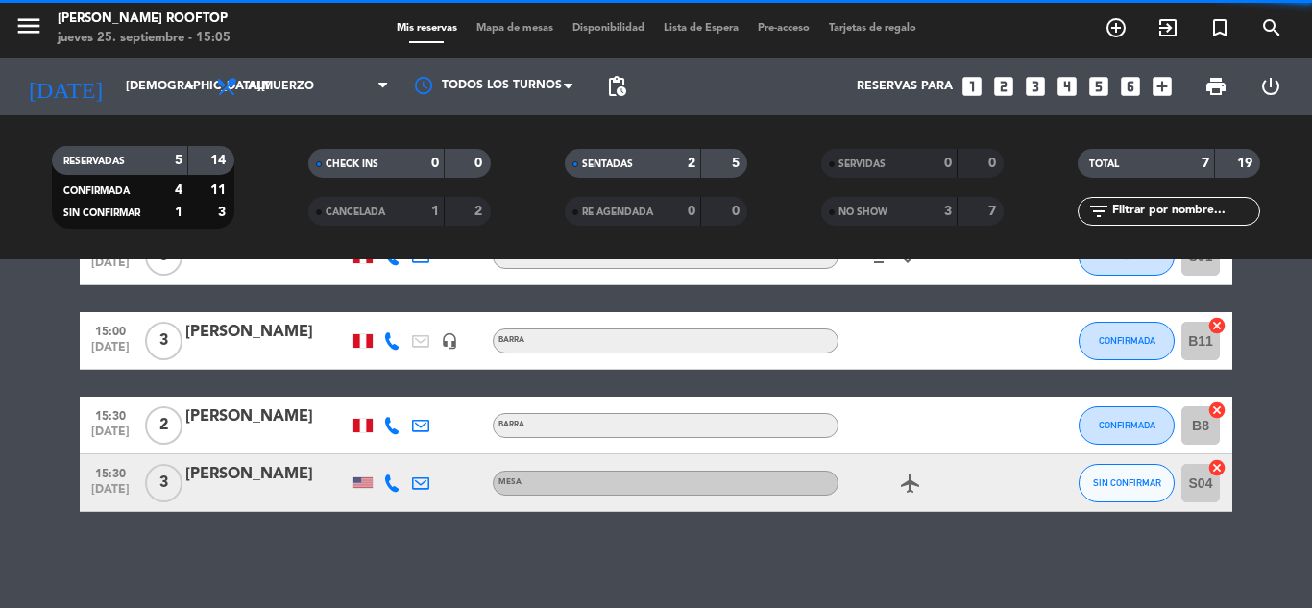
click at [1285, 357] on bookings-row "13:30 [DATE] 3 [PERSON_NAME] SENTADA C01A cancel 14:00 [DATE] 2 [PERSON_NAME] S…" at bounding box center [656, 256] width 1312 height 511
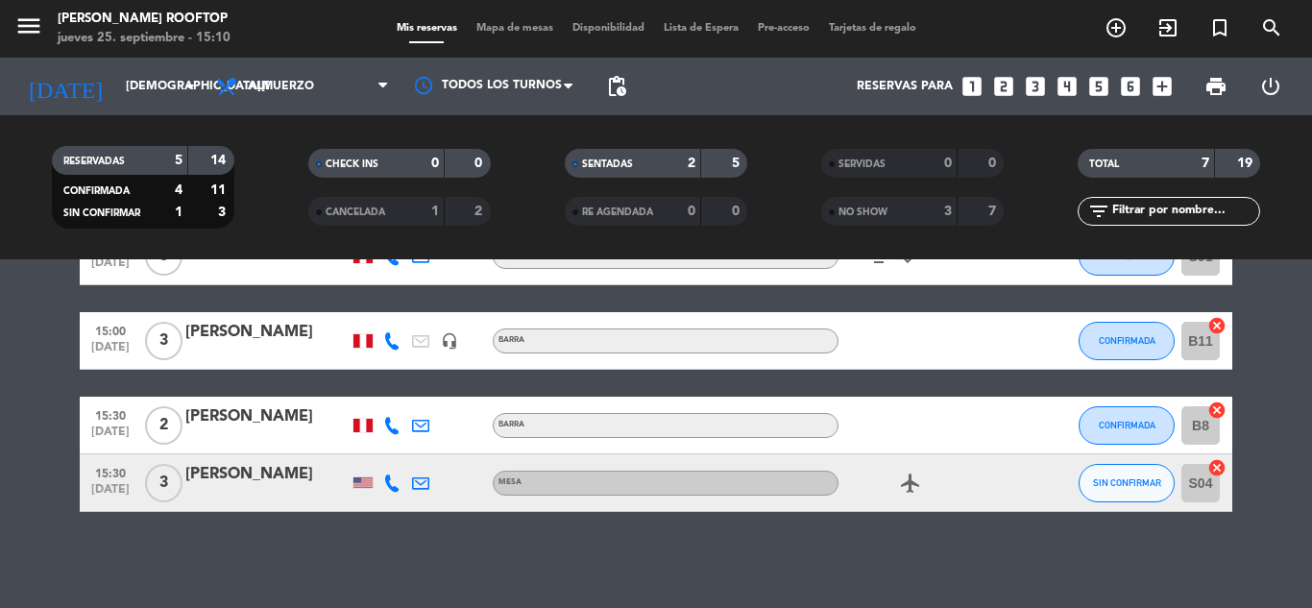
click at [1286, 450] on bookings-row "13:30 [DATE] 3 [PERSON_NAME] SENTADA C01A cancel 14:00 [DATE] 2 [PERSON_NAME] S…" at bounding box center [656, 256] width 1312 height 511
click at [1117, 344] on span "CONFIRMADA" at bounding box center [1127, 340] width 57 height 11
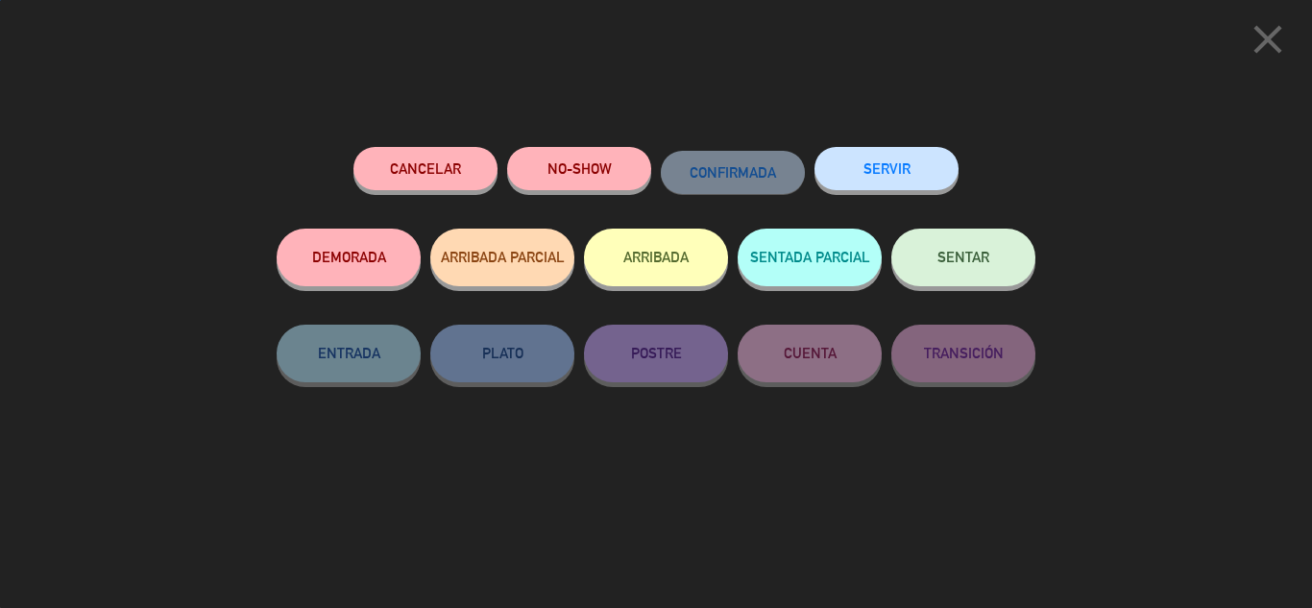
click at [953, 247] on button "SENTAR" at bounding box center [964, 258] width 144 height 58
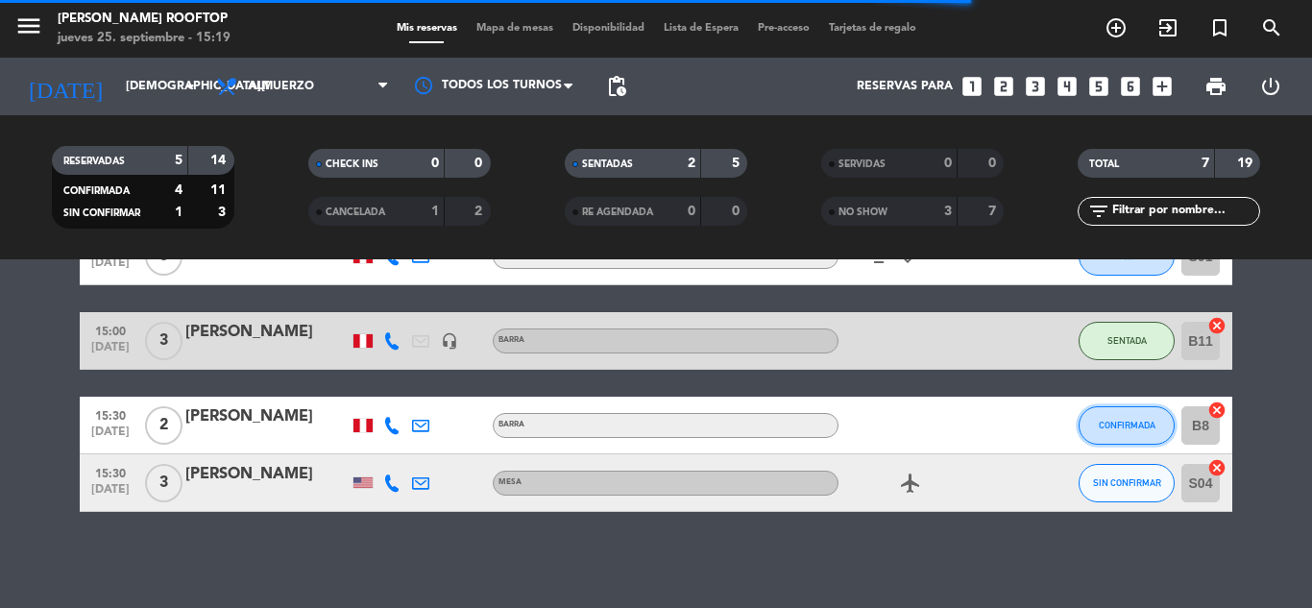
click at [1114, 419] on button "CONFIRMADA" at bounding box center [1127, 425] width 96 height 38
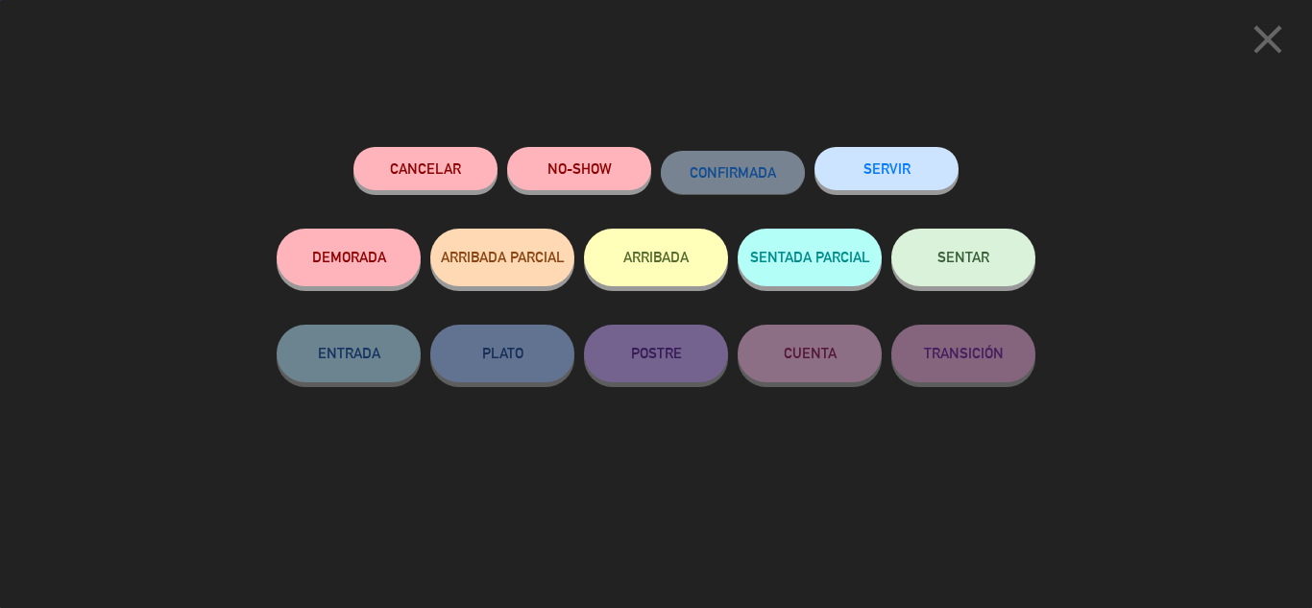
click at [963, 270] on button "SENTAR" at bounding box center [964, 258] width 144 height 58
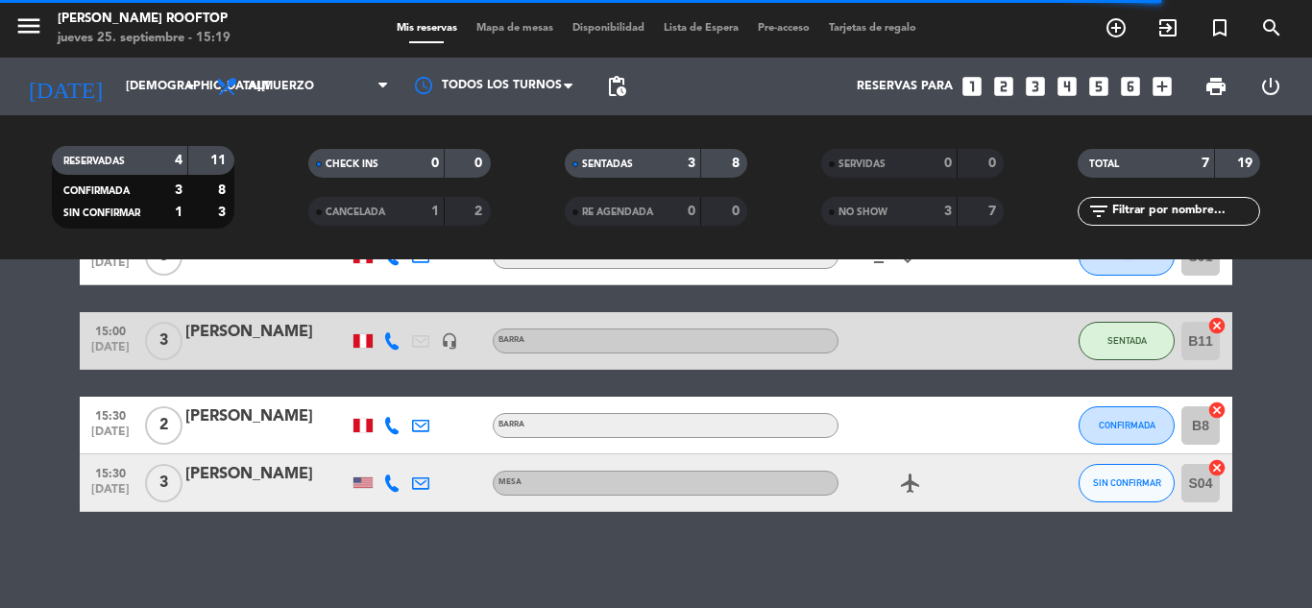
click at [1265, 387] on bookings-row "13:30 [DATE] 3 [PERSON_NAME] SENTADA C01A cancel 14:00 [DATE] 2 [PERSON_NAME] S…" at bounding box center [656, 256] width 1312 height 511
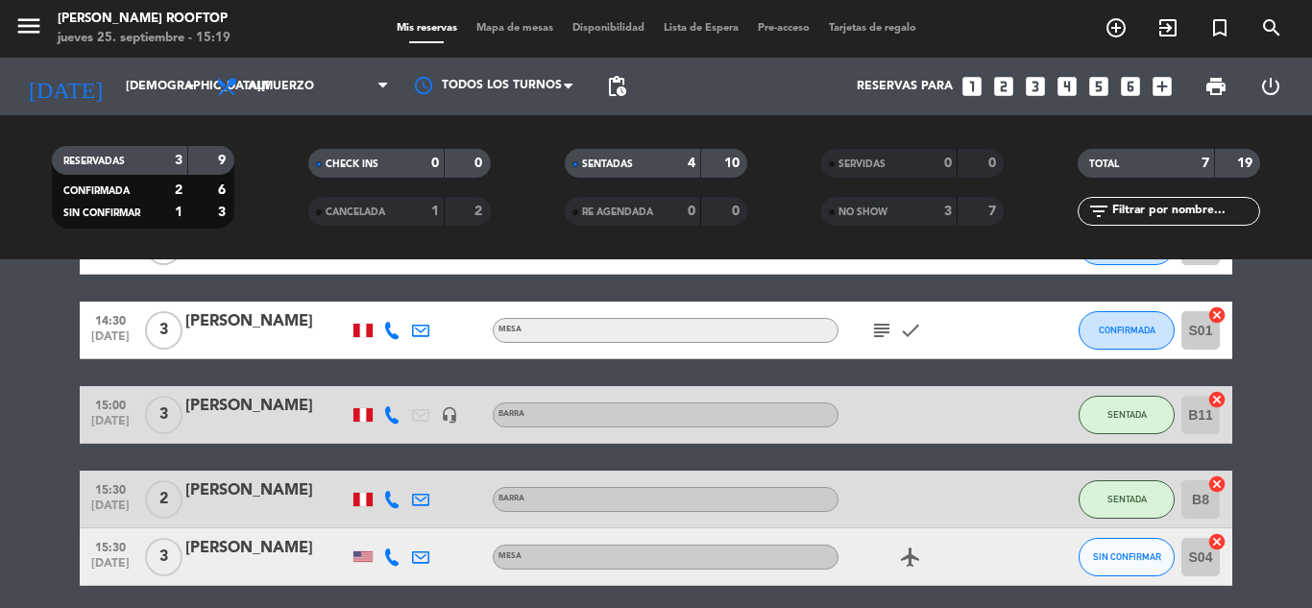
scroll to position [308, 0]
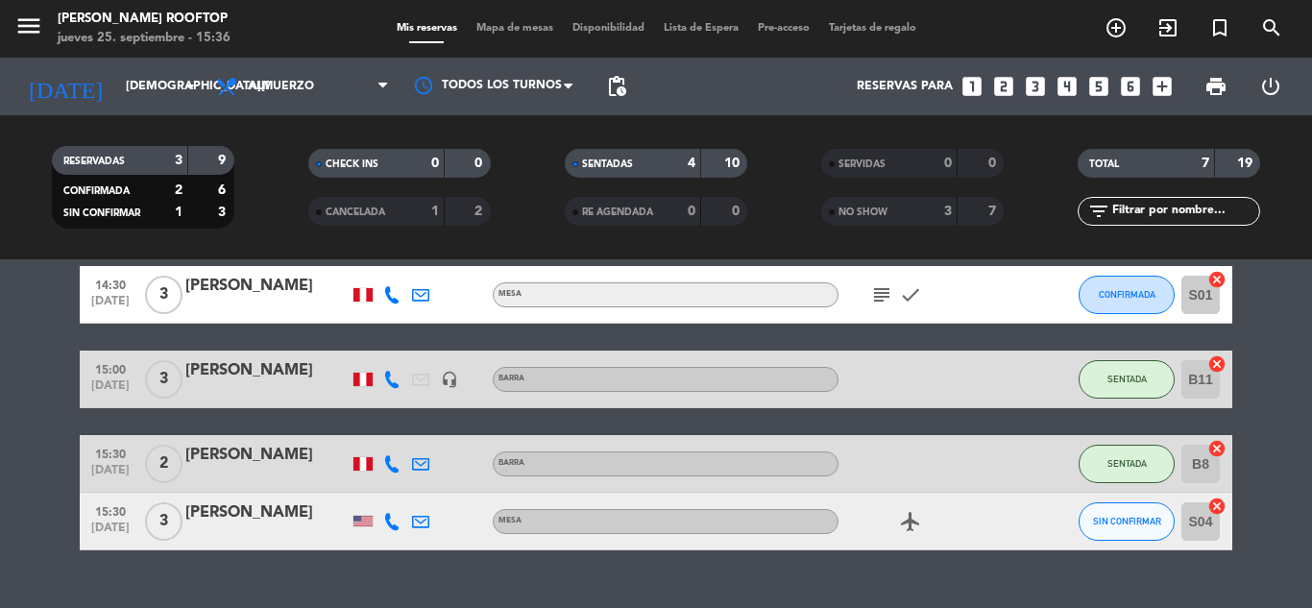
click at [1288, 444] on bookings-row "13:30 [DATE] 3 [PERSON_NAME] SENTADA C01A cancel 14:00 [DATE] 2 [PERSON_NAME] S…" at bounding box center [656, 294] width 1312 height 511
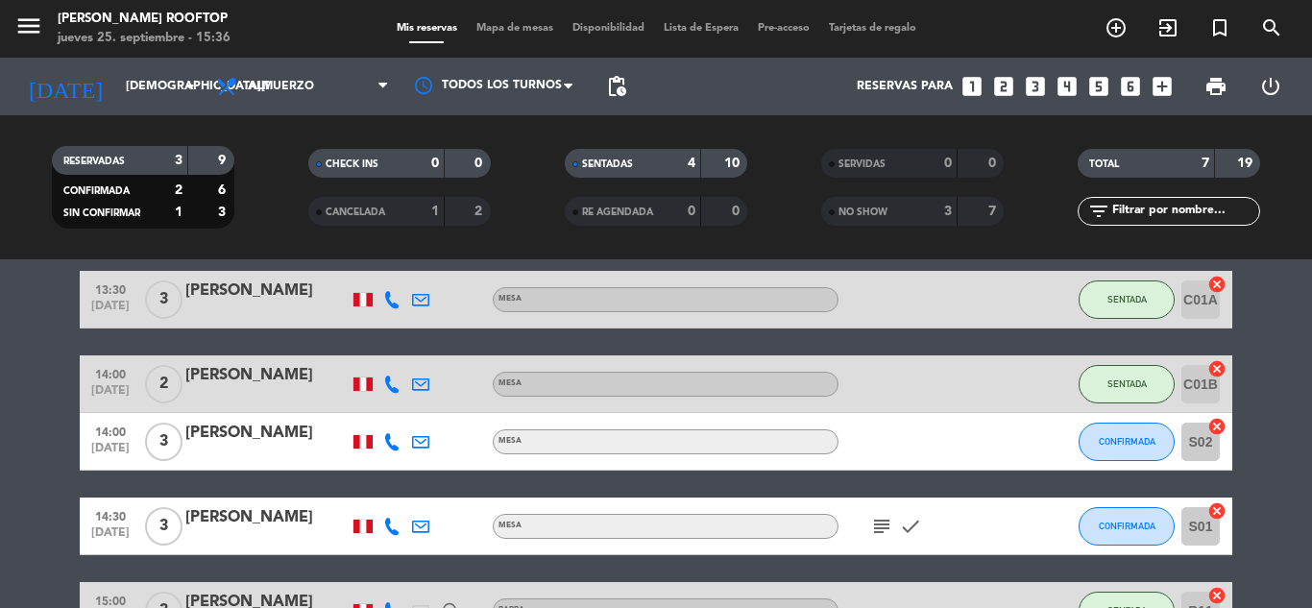
scroll to position [115, 0]
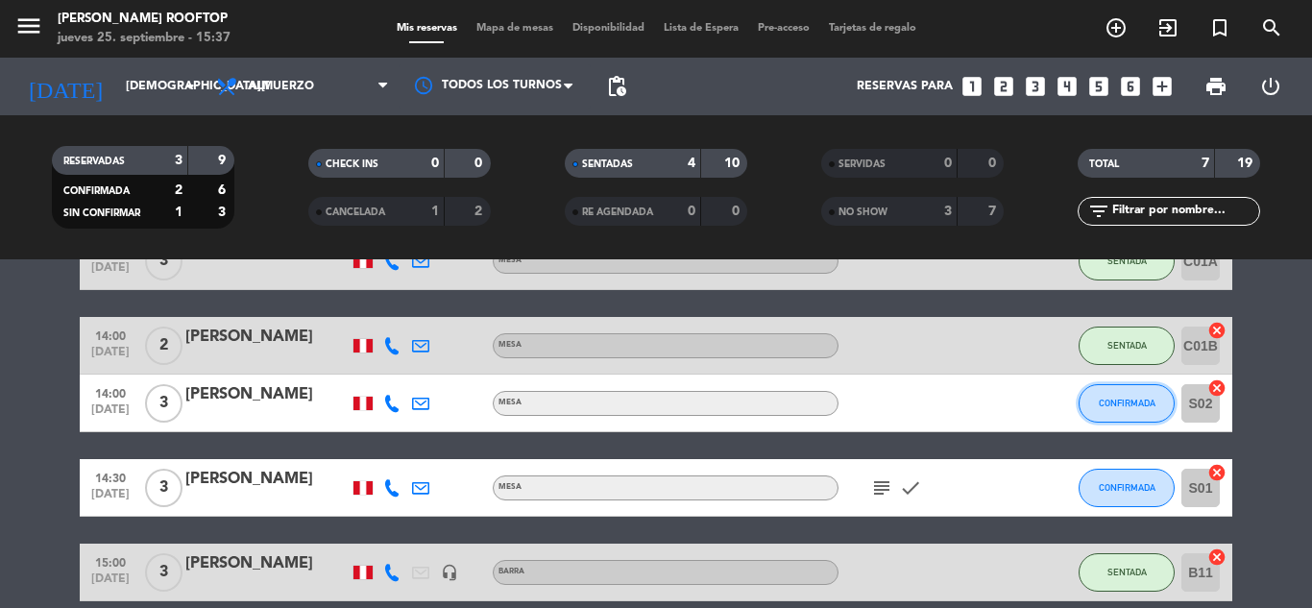
click at [1147, 402] on span "CONFIRMADA" at bounding box center [1127, 403] width 57 height 11
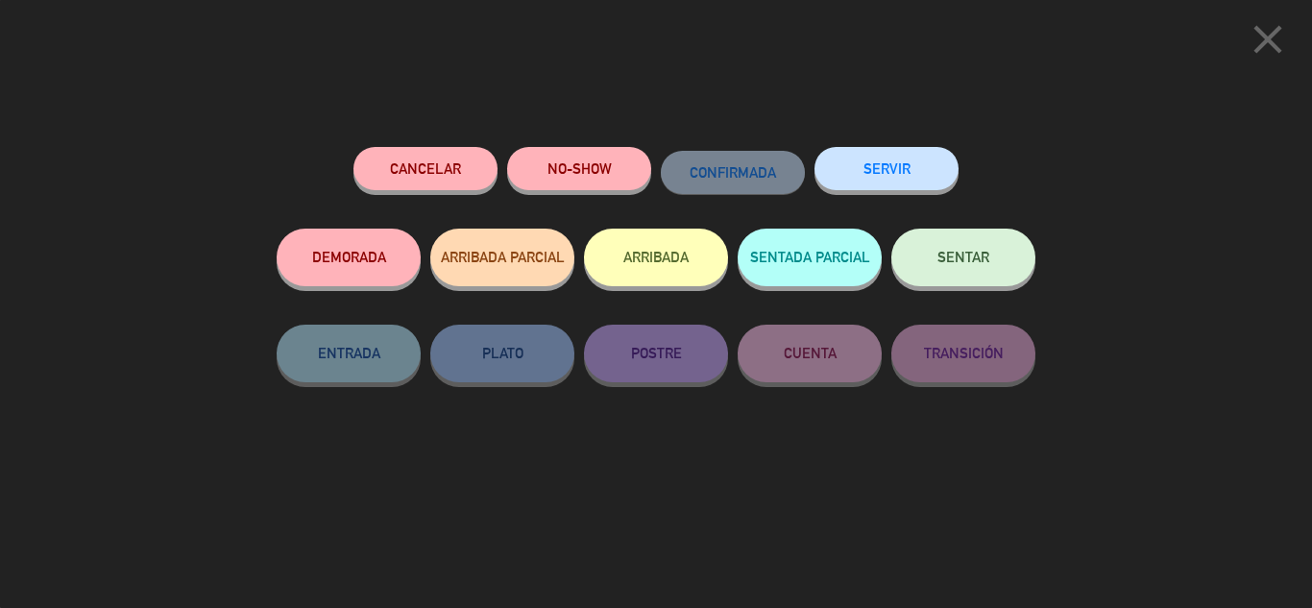
click at [952, 282] on button "SENTAR" at bounding box center [964, 258] width 144 height 58
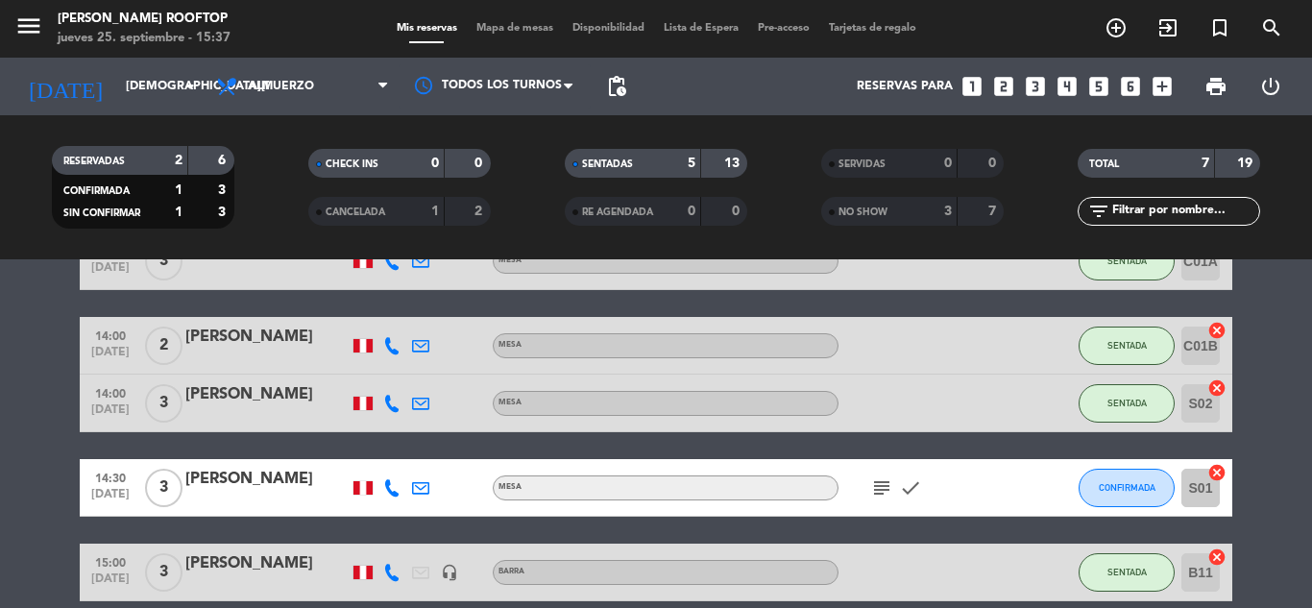
click at [1273, 402] on bookings-row "13:30 [DATE] 3 [PERSON_NAME] SENTADA C01A cancel 14:00 [DATE] 2 [PERSON_NAME] S…" at bounding box center [656, 488] width 1312 height 511
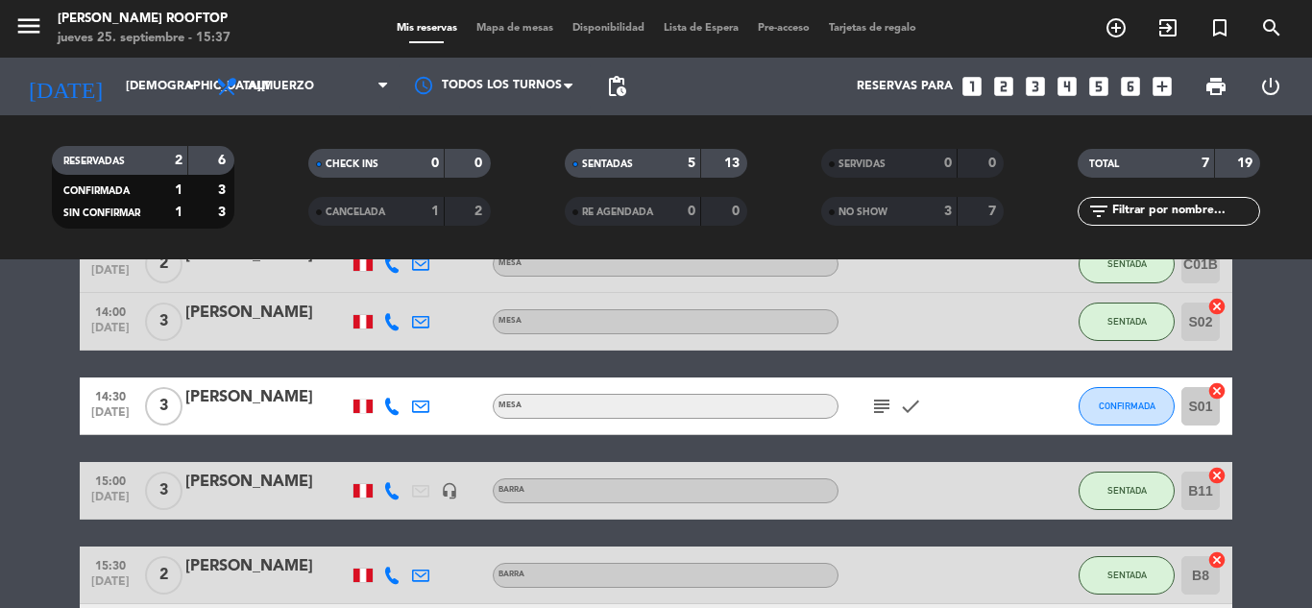
scroll to position [192, 0]
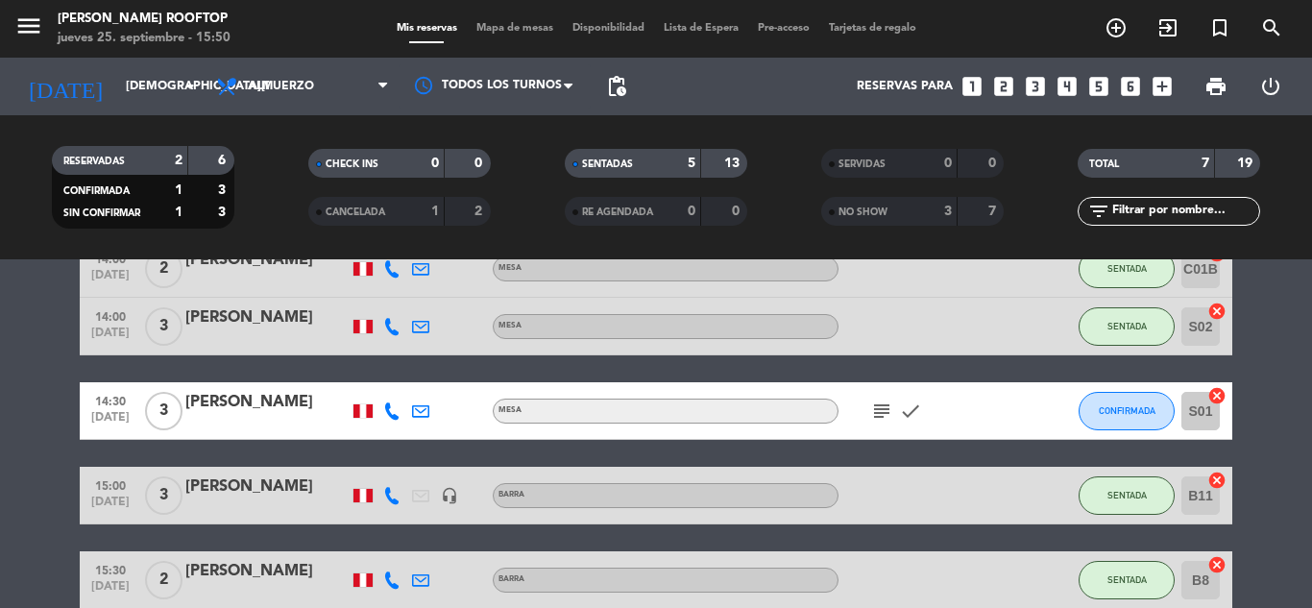
click at [1276, 410] on bookings-row "13:30 [DATE] 3 [PERSON_NAME] SENTADA C01A cancel 14:00 [DATE] 2 [PERSON_NAME] S…" at bounding box center [656, 411] width 1312 height 511
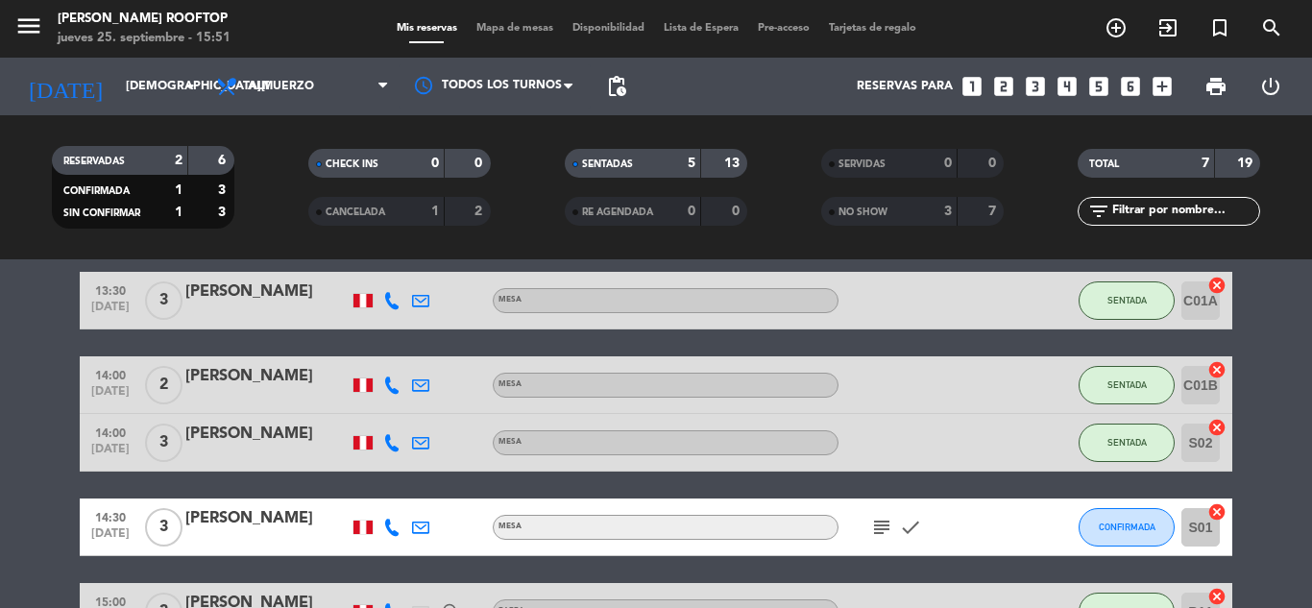
scroll to position [77, 0]
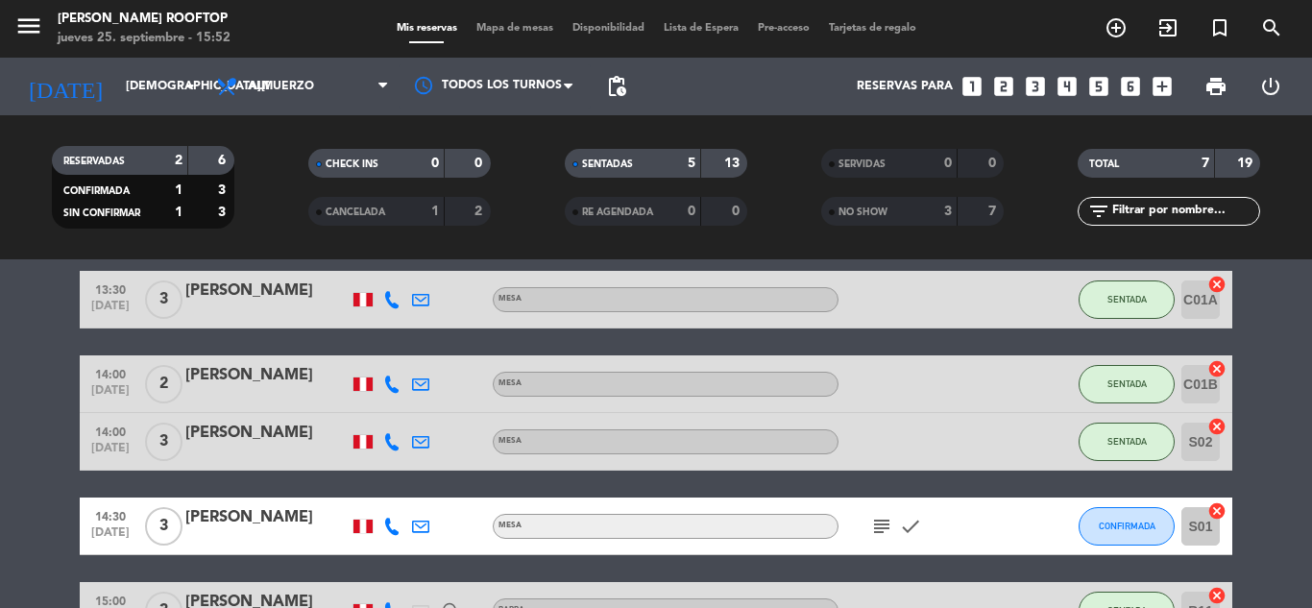
click at [1278, 319] on bookings-row "13:30 [DATE] 3 [PERSON_NAME] SENTADA C01A cancel 14:00 [DATE] 2 [PERSON_NAME] S…" at bounding box center [656, 526] width 1312 height 511
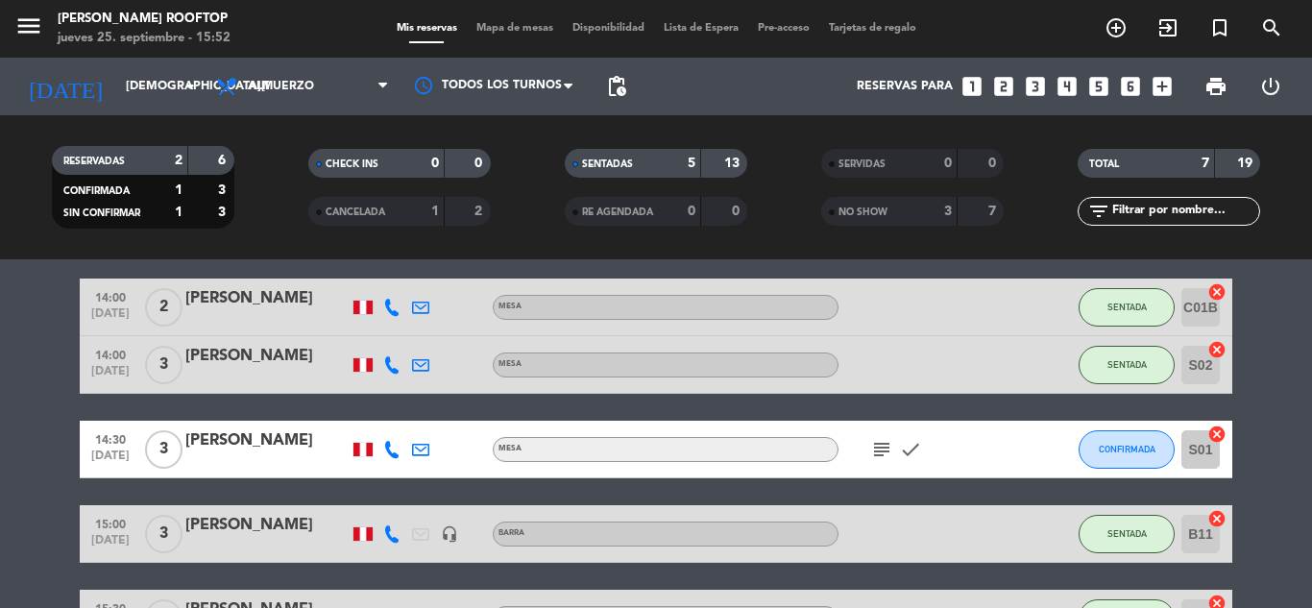
scroll to position [115, 0]
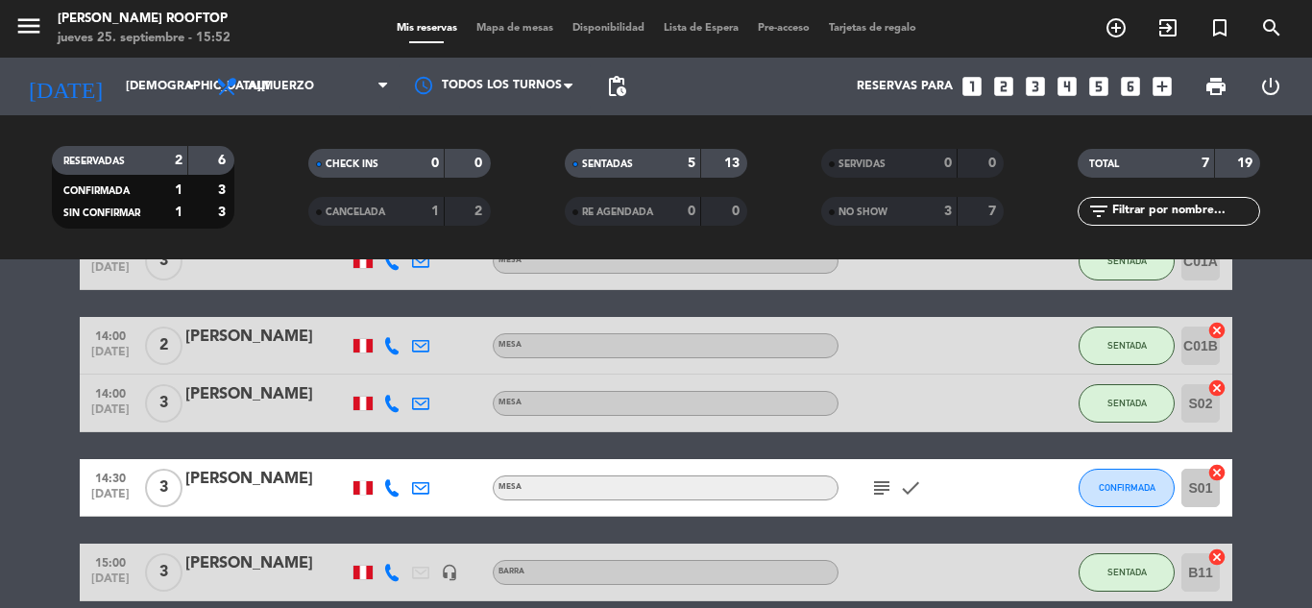
click at [1274, 378] on bookings-row "13:30 [DATE] 3 [PERSON_NAME] SENTADA C01A cancel 14:00 [DATE] 2 [PERSON_NAME] S…" at bounding box center [656, 488] width 1312 height 511
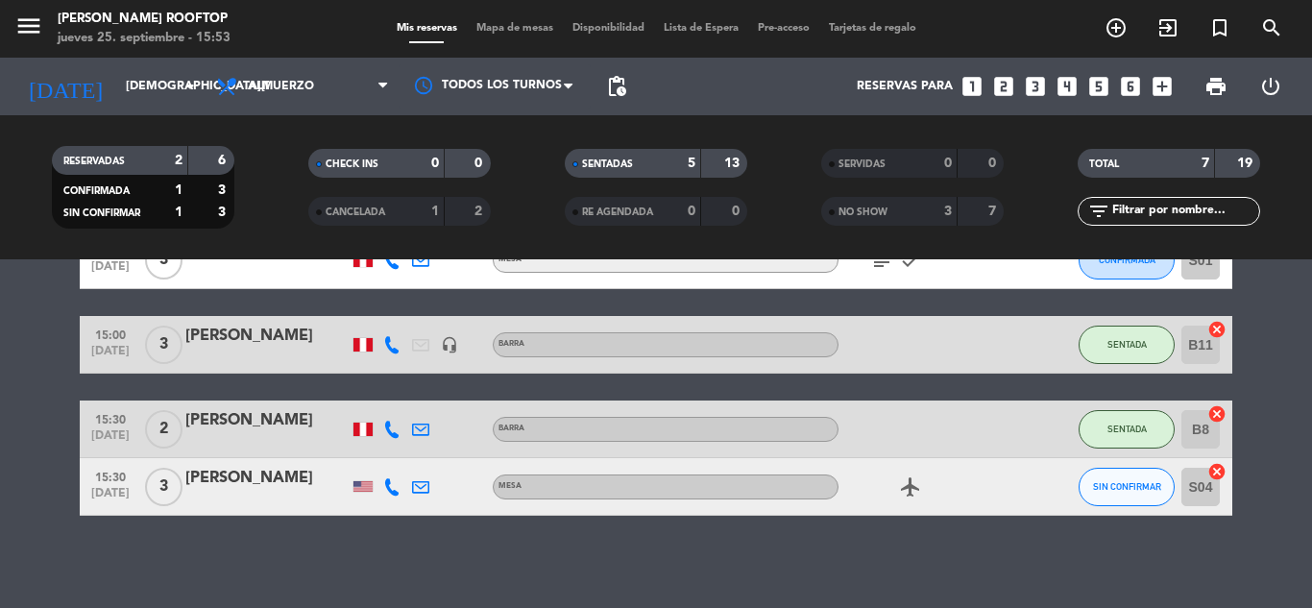
scroll to position [346, 0]
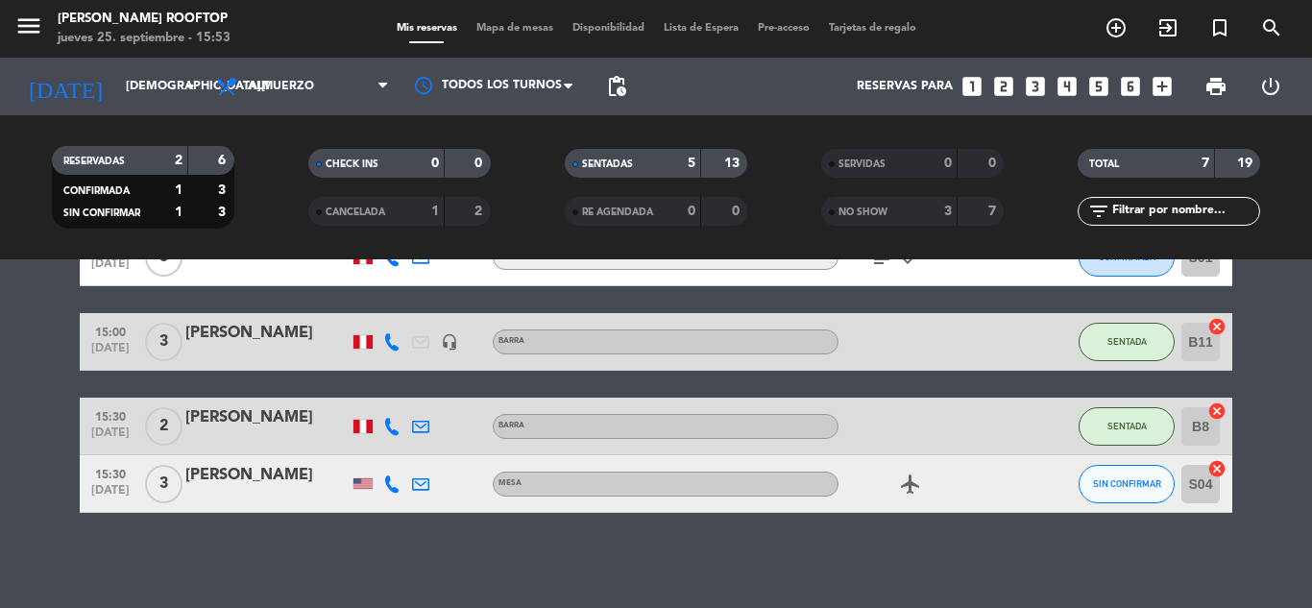
click at [1109, 563] on div "No hay notas para este servicio. Haz clic para agregar una 13:30 [DATE] 3 [PERS…" at bounding box center [656, 433] width 1312 height 349
click at [494, 584] on div "No hay notas para este servicio. Haz clic para agregar una 13:30 [DATE] 3 [PERS…" at bounding box center [656, 433] width 1312 height 349
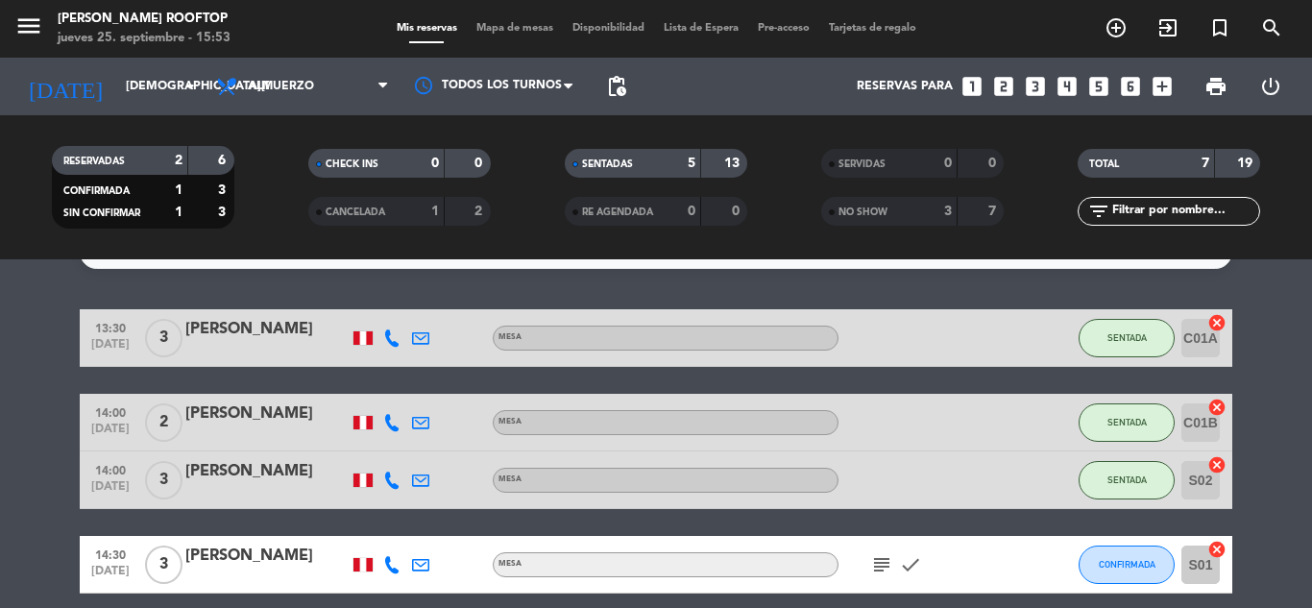
scroll to position [77, 0]
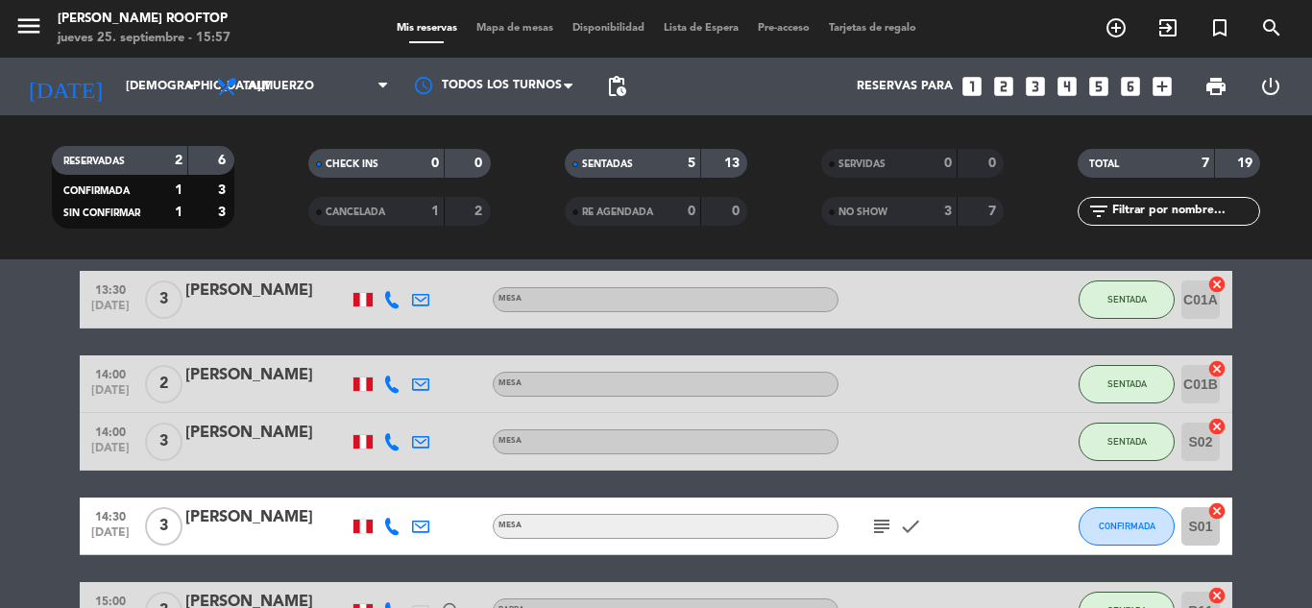
click at [1289, 307] on bookings-row "13:30 [DATE] 3 [PERSON_NAME] SENTADA C01A cancel 14:00 [DATE] 2 [PERSON_NAME] S…" at bounding box center [656, 526] width 1312 height 511
click at [1279, 367] on bookings-row "13:30 [DATE] 3 [PERSON_NAME] SENTADA C01A cancel 14:00 [DATE] 2 [PERSON_NAME] S…" at bounding box center [656, 526] width 1312 height 511
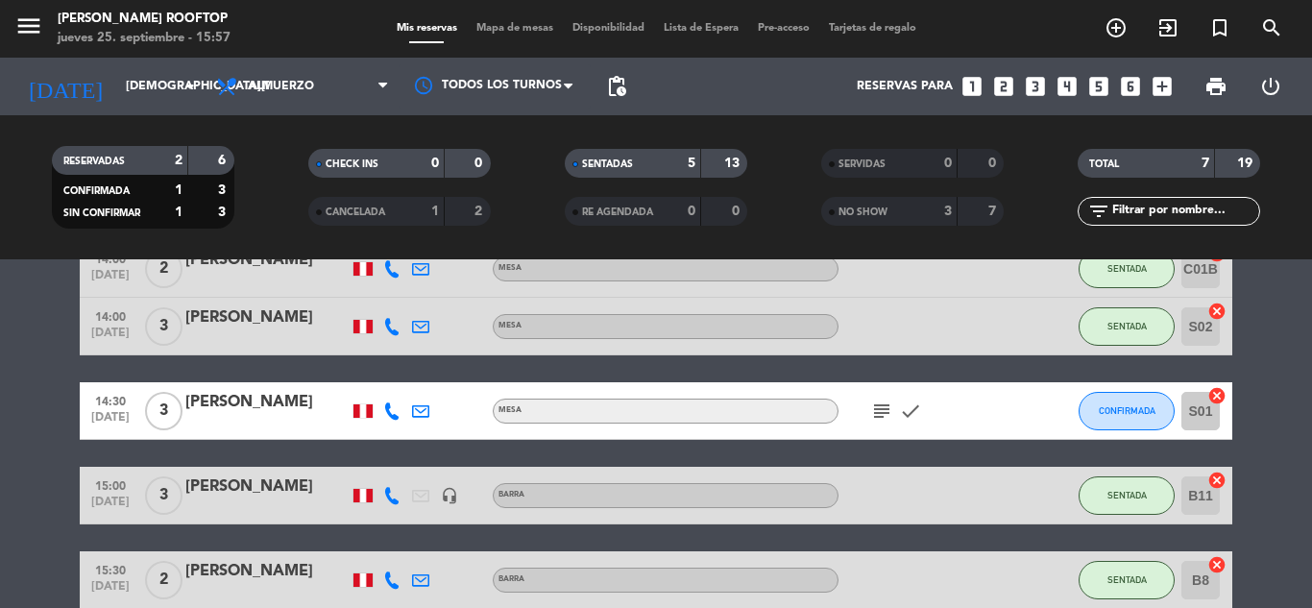
scroll to position [154, 0]
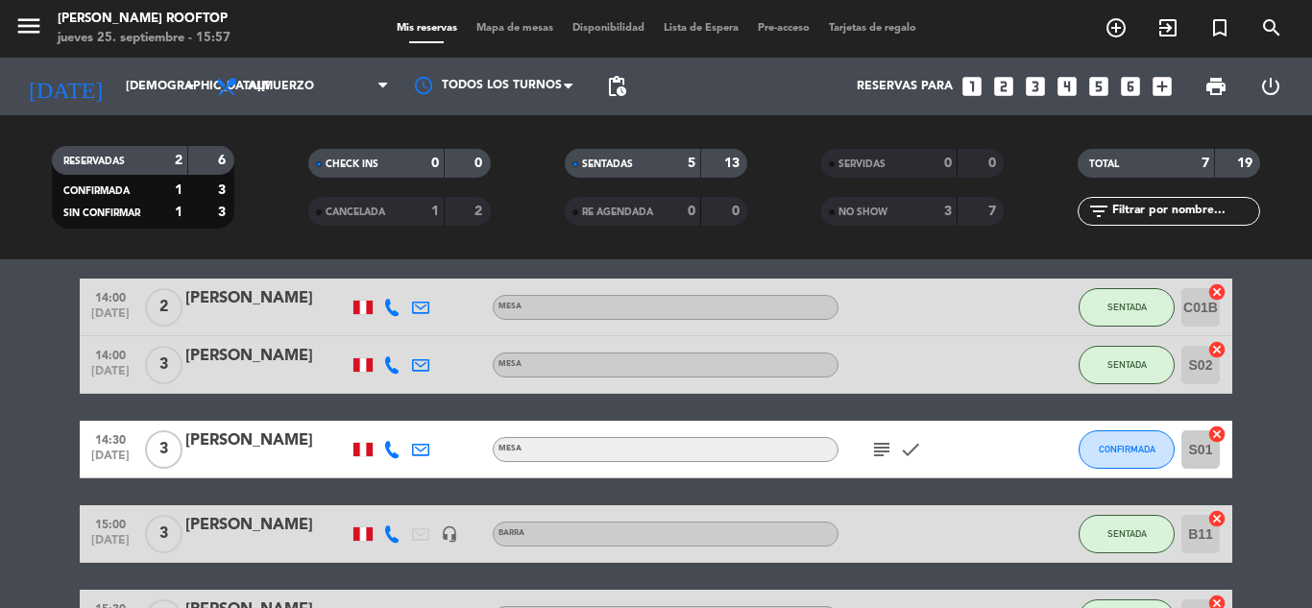
click at [1279, 367] on bookings-row "13:30 [DATE] 3 [PERSON_NAME] SENTADA C01A cancel 14:00 [DATE] 2 [PERSON_NAME] S…" at bounding box center [656, 449] width 1312 height 511
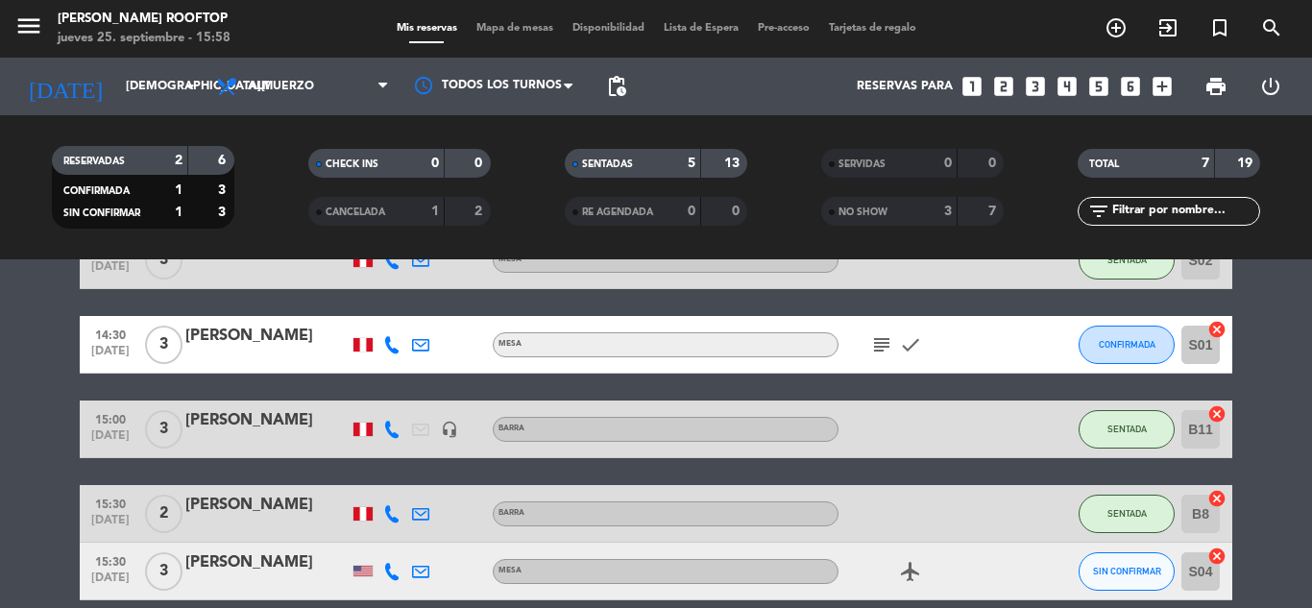
scroll to position [232, 0]
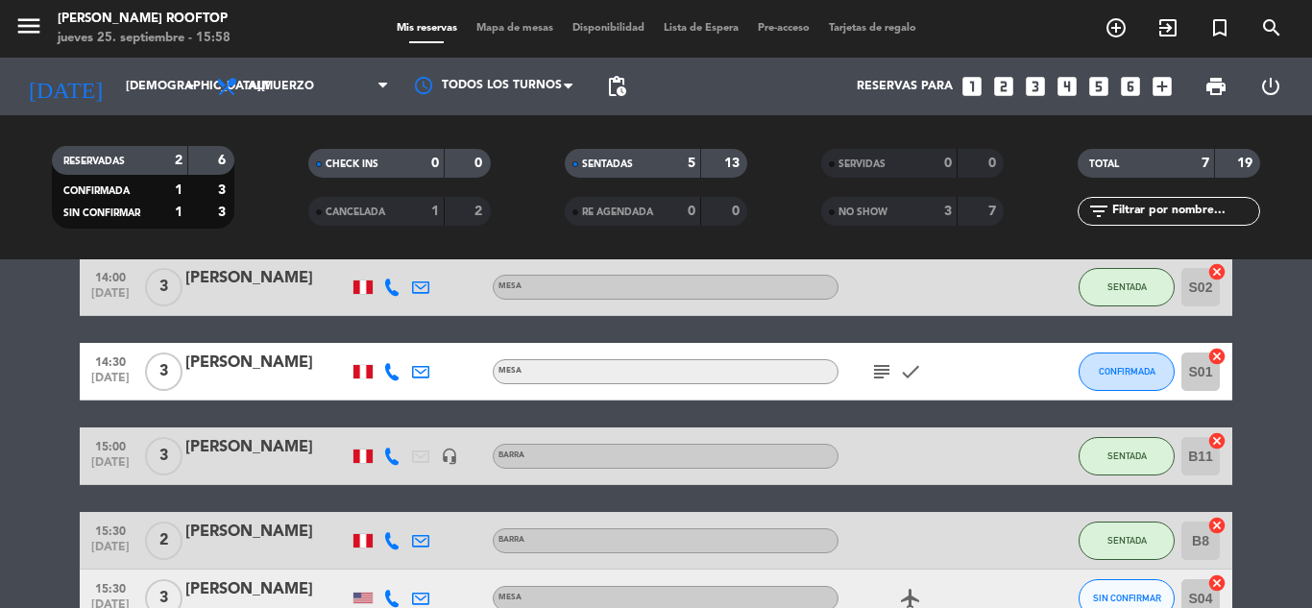
click at [1281, 449] on bookings-row "13:30 [DATE] 3 [PERSON_NAME] SENTADA C01A cancel 14:00 [DATE] 2 [PERSON_NAME] S…" at bounding box center [656, 371] width 1312 height 511
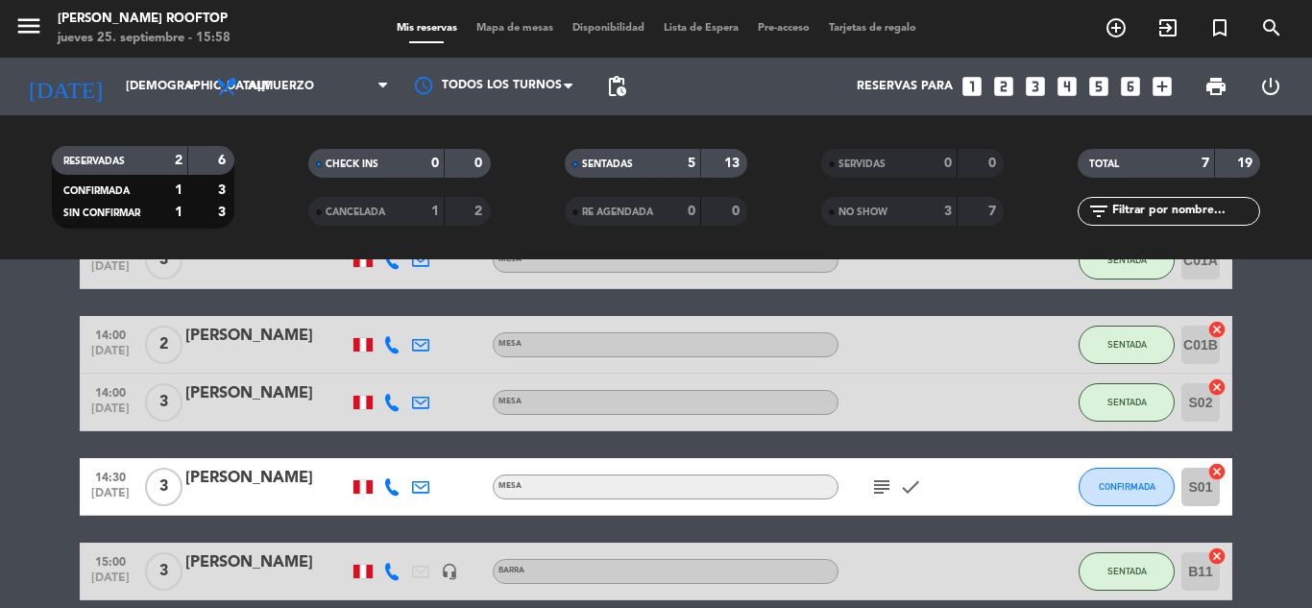
scroll to position [155, 0]
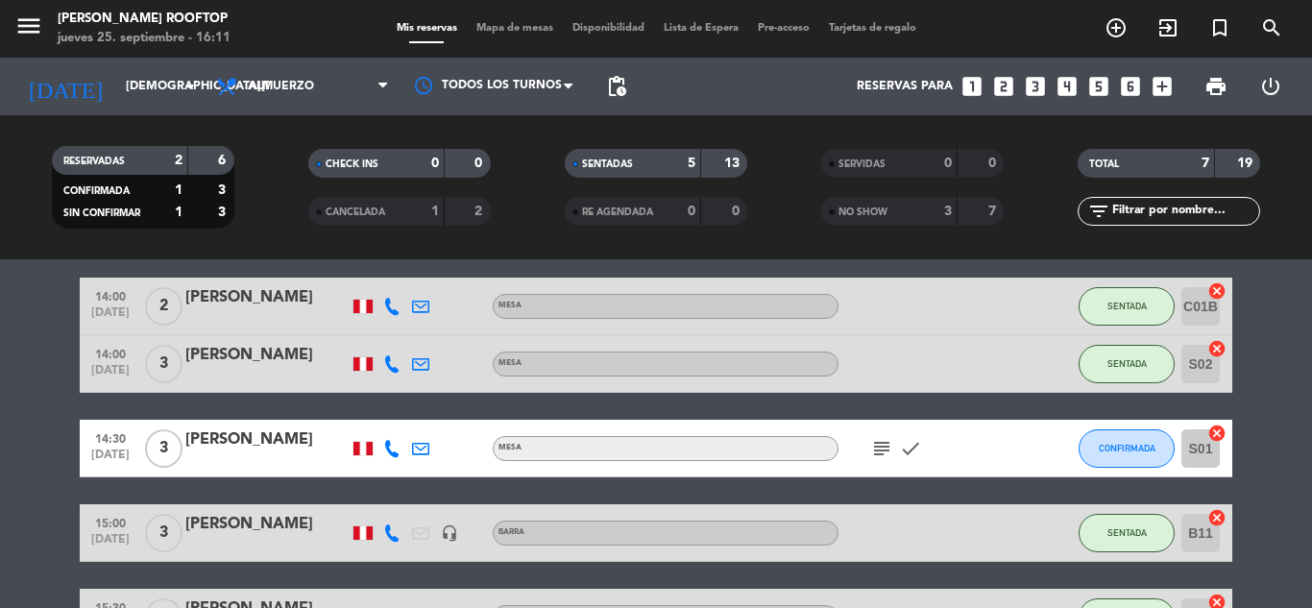
click at [1267, 374] on bookings-row "13:30 [DATE] 3 [PERSON_NAME] SENTADA C01A cancel 14:00 [DATE] 2 [PERSON_NAME] S…" at bounding box center [656, 448] width 1312 height 511
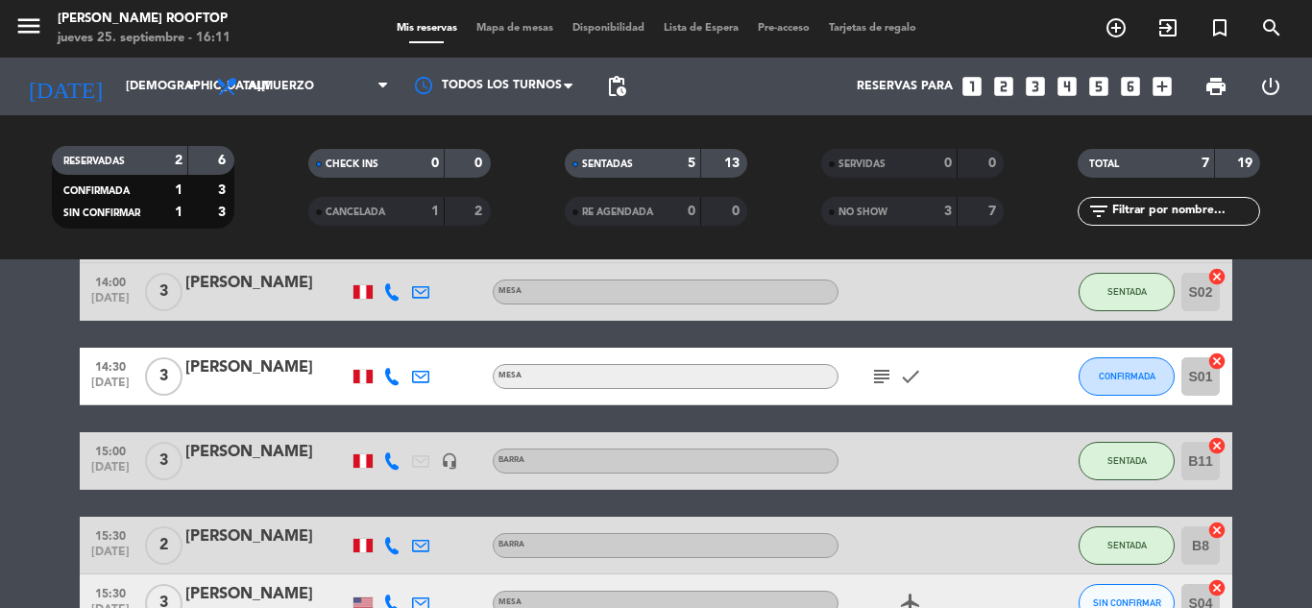
scroll to position [231, 0]
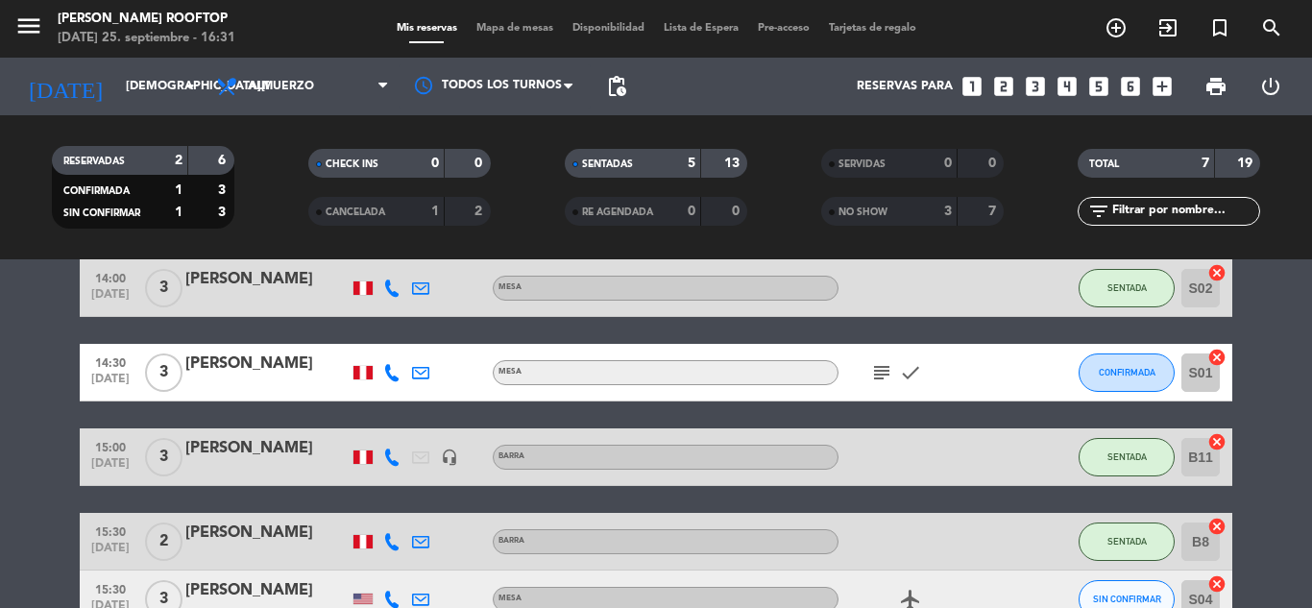
click at [1274, 329] on bookings-row "13:30 [DATE] 3 [PERSON_NAME] SENTADA C01A cancel 14:00 [DATE] 2 [PERSON_NAME] S…" at bounding box center [656, 372] width 1312 height 511
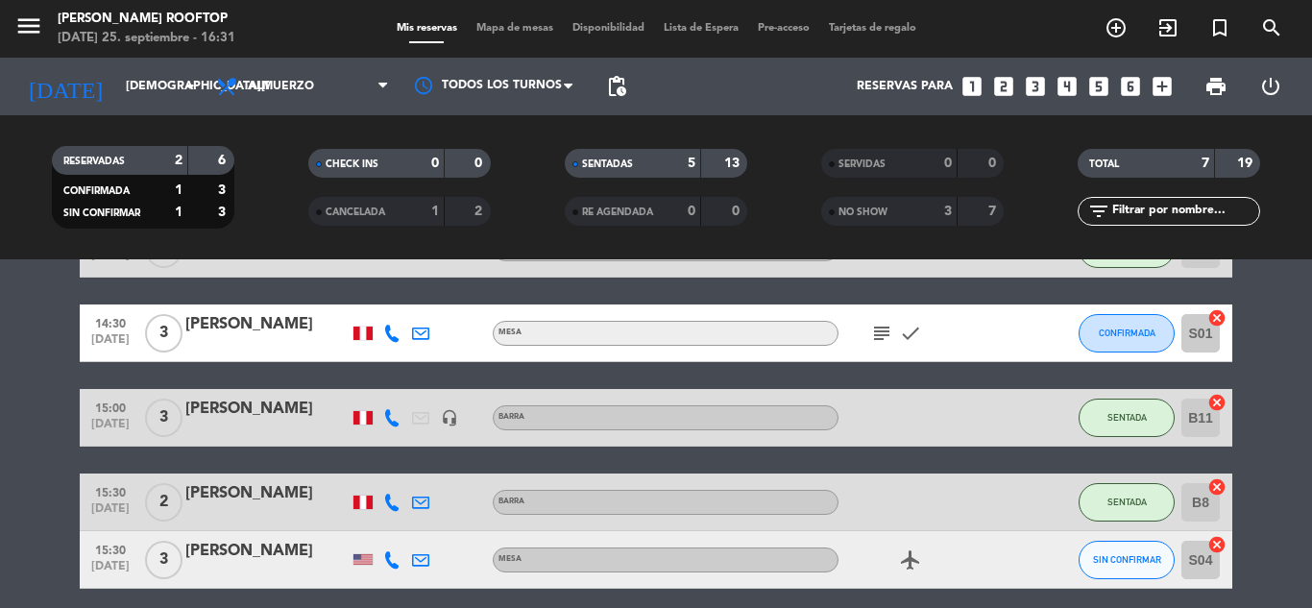
scroll to position [232, 0]
